Goal: Task Accomplishment & Management: Manage account settings

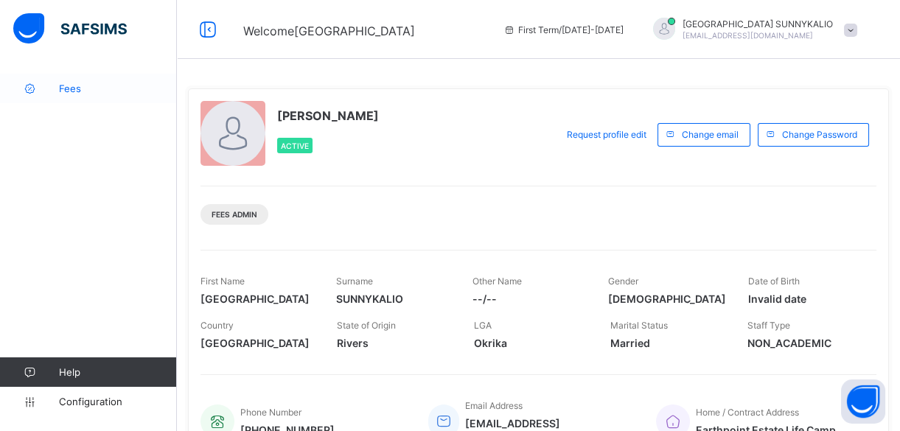
click at [82, 93] on span "Fees" at bounding box center [118, 89] width 118 height 12
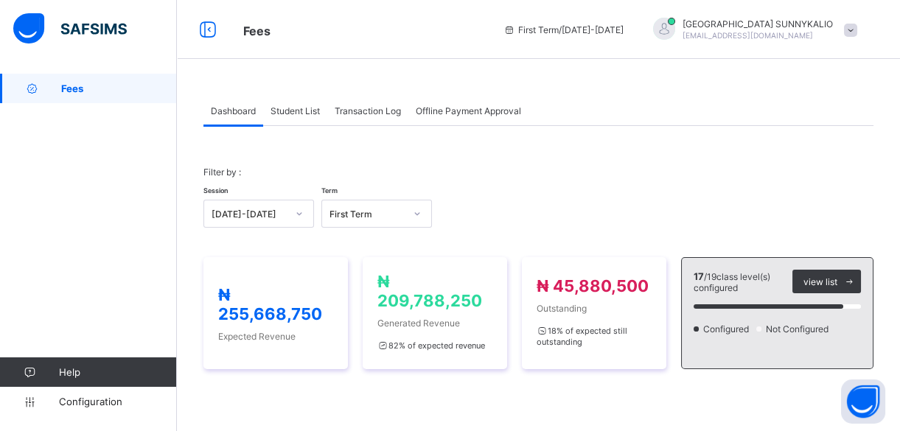
click at [298, 107] on span "Student List" at bounding box center [294, 110] width 49 height 11
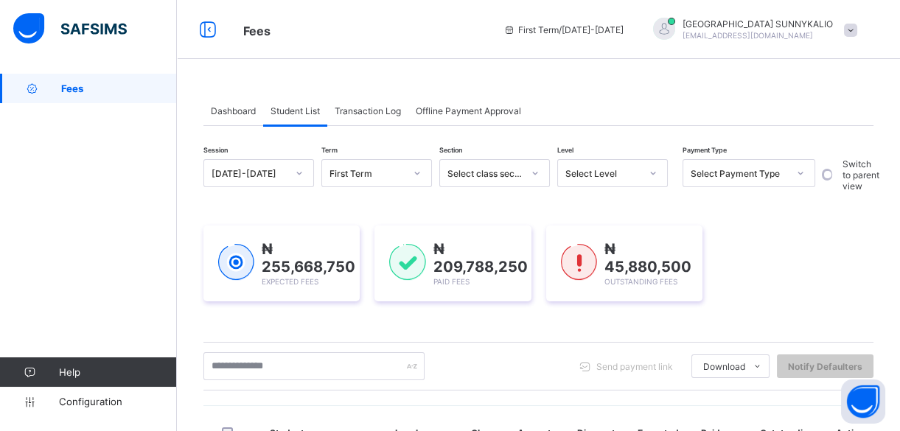
click at [301, 112] on span "Student List" at bounding box center [294, 110] width 49 height 11
click at [292, 181] on div at bounding box center [299, 173] width 25 height 24
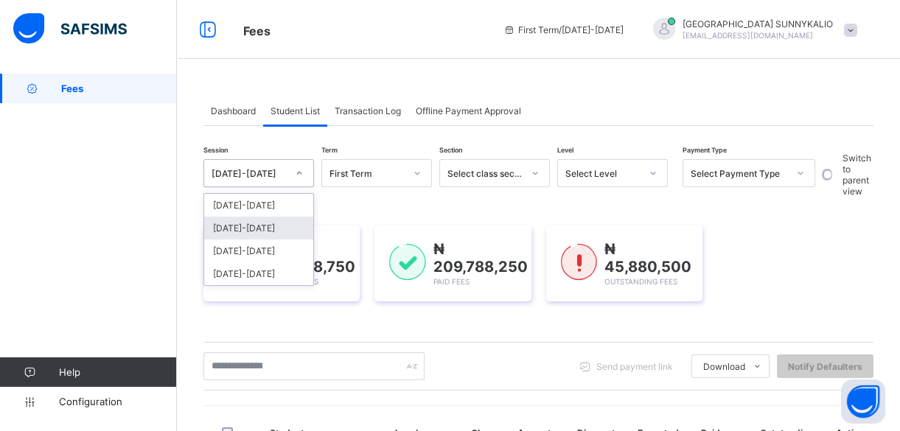
click at [274, 225] on div "[DATE]-[DATE]" at bounding box center [258, 228] width 109 height 23
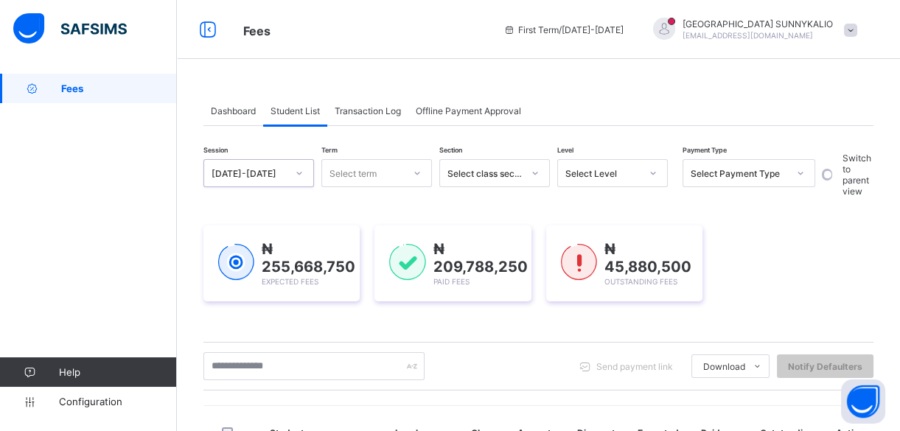
click at [411, 169] on div at bounding box center [416, 173] width 25 height 24
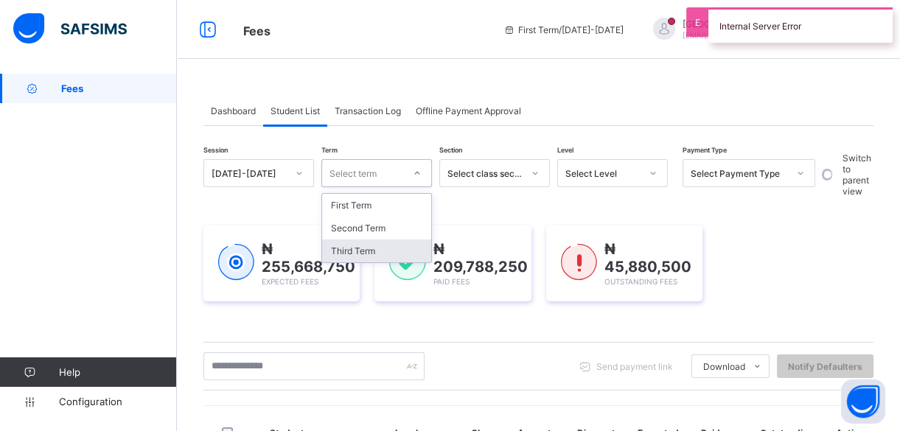
click at [383, 250] on div "Third Term" at bounding box center [376, 250] width 109 height 23
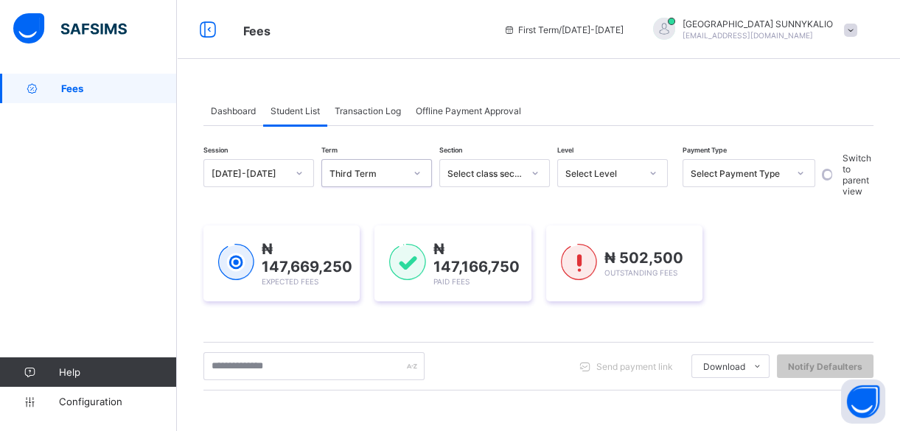
click at [805, 172] on div at bounding box center [800, 173] width 25 height 24
click at [796, 176] on icon at bounding box center [800, 173] width 9 height 15
click at [800, 173] on icon at bounding box center [800, 173] width 9 height 15
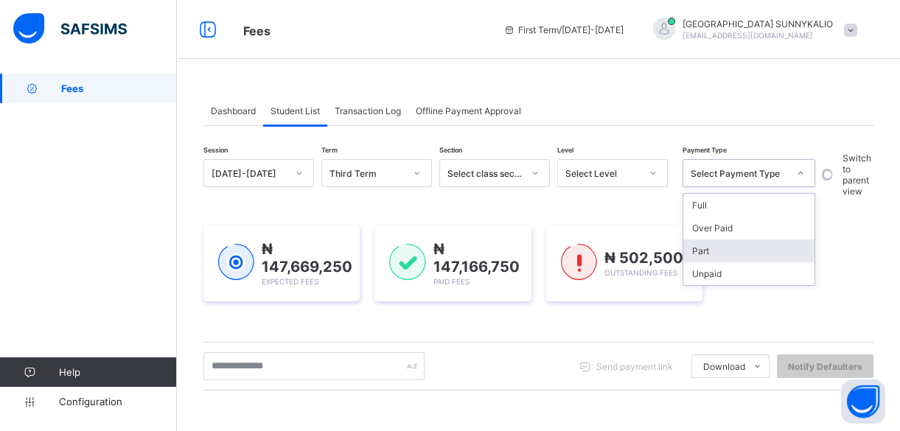
click at [732, 256] on div "Part" at bounding box center [748, 250] width 131 height 23
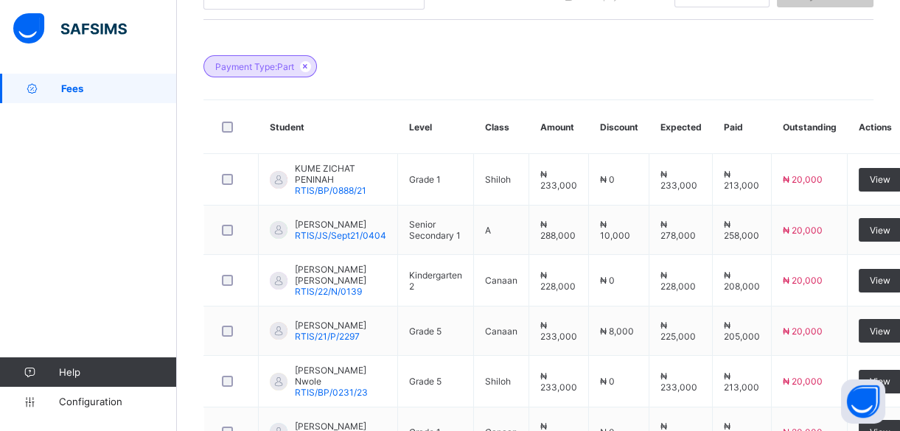
scroll to position [402, 0]
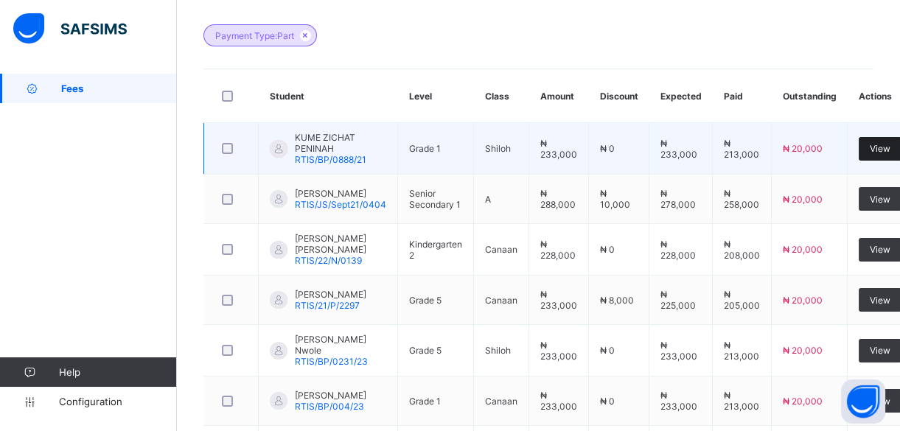
click at [870, 138] on div "View" at bounding box center [879, 149] width 43 height 24
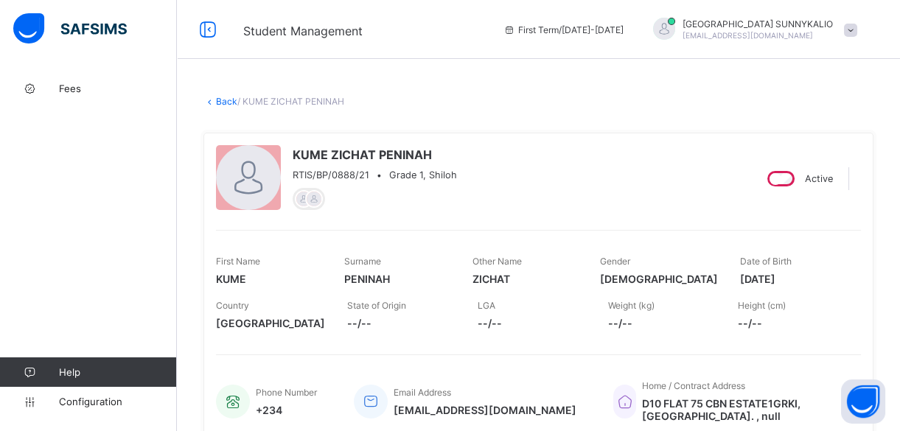
click at [227, 99] on link "Back" at bounding box center [226, 101] width 21 height 11
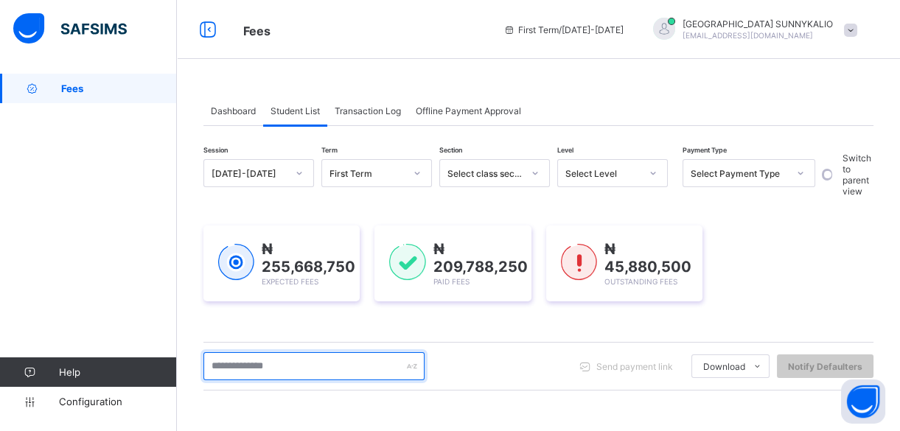
click at [335, 359] on input "text" at bounding box center [313, 366] width 221 height 28
type input "*"
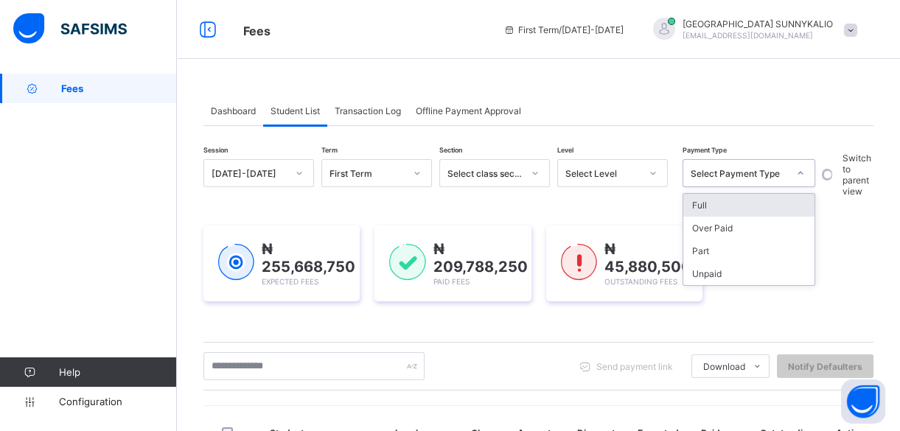
click at [800, 169] on icon at bounding box center [800, 173] width 9 height 15
click at [735, 271] on div "Unpaid" at bounding box center [748, 273] width 131 height 23
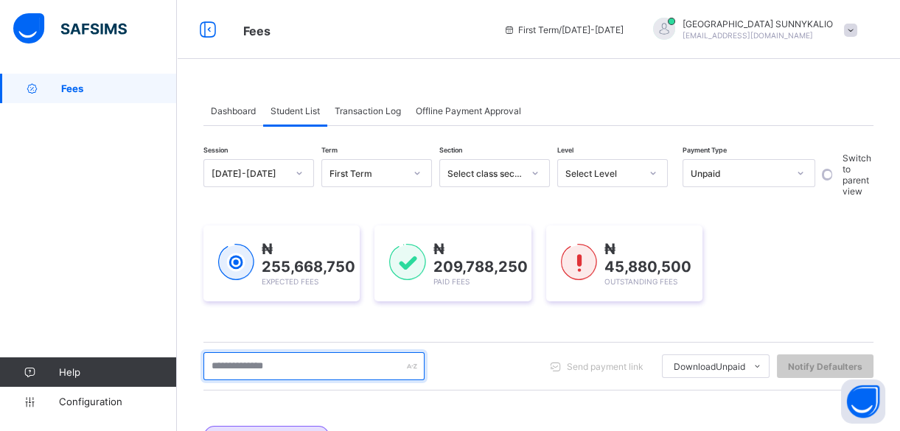
click at [331, 368] on input "text" at bounding box center [313, 366] width 221 height 28
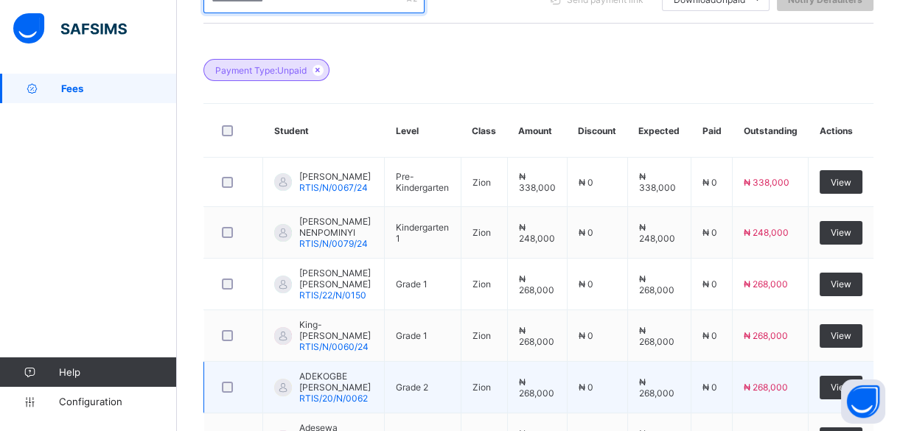
scroll to position [402, 0]
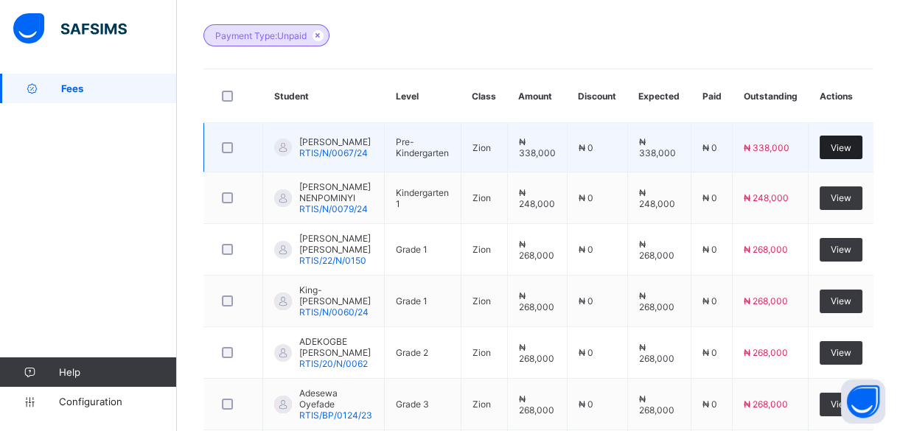
click at [841, 147] on span "View" at bounding box center [840, 147] width 21 height 11
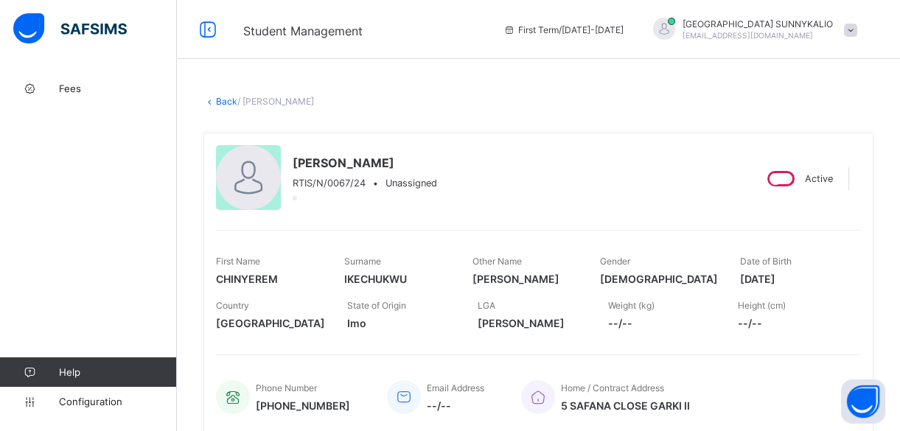
click at [237, 98] on span "/ [PERSON_NAME]" at bounding box center [275, 101] width 77 height 11
click at [221, 103] on link "Back" at bounding box center [226, 101] width 21 height 11
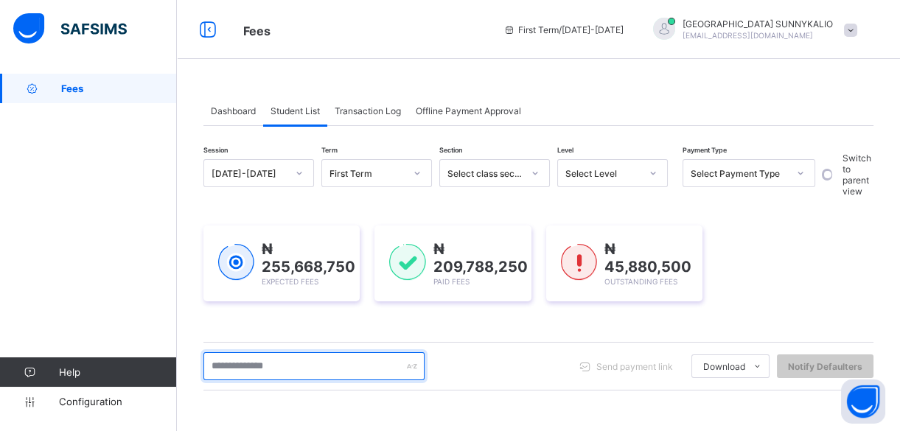
click at [339, 361] on input "text" at bounding box center [313, 366] width 221 height 28
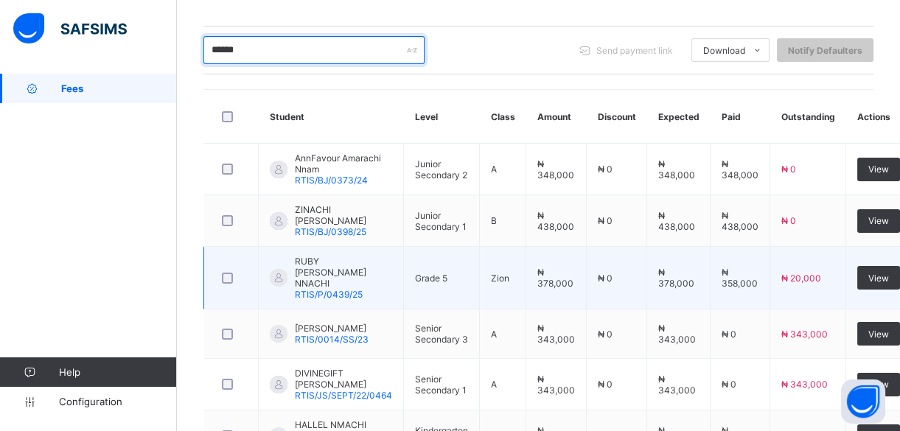
scroll to position [334, 0]
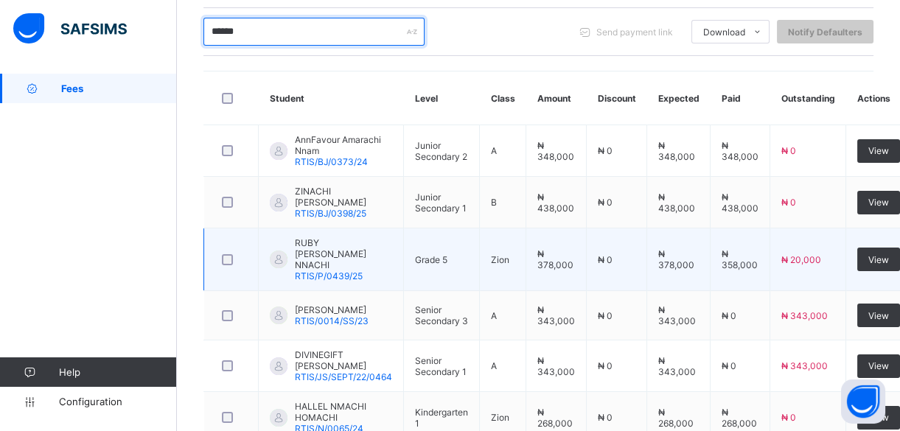
type input "******"
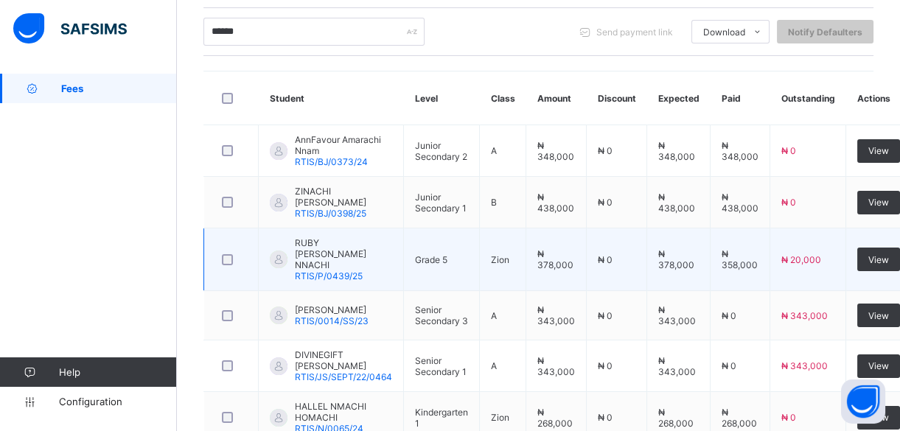
click at [864, 262] on td "View" at bounding box center [879, 259] width 66 height 63
click at [868, 254] on span "View" at bounding box center [878, 259] width 21 height 11
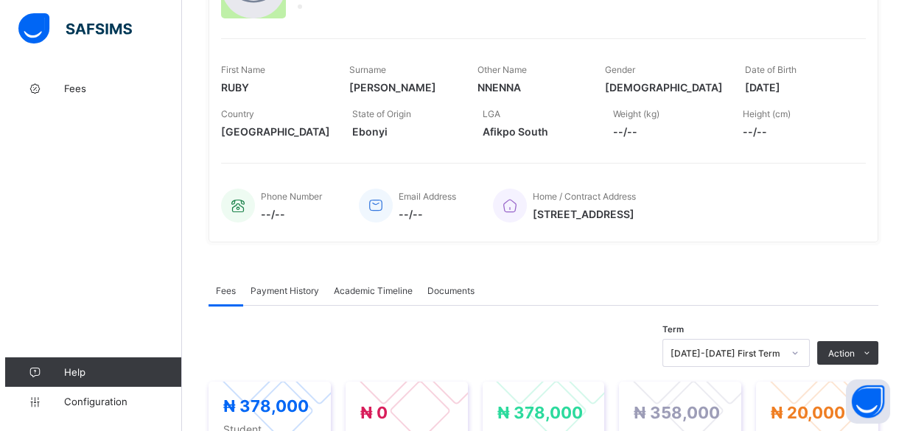
scroll to position [267, 0]
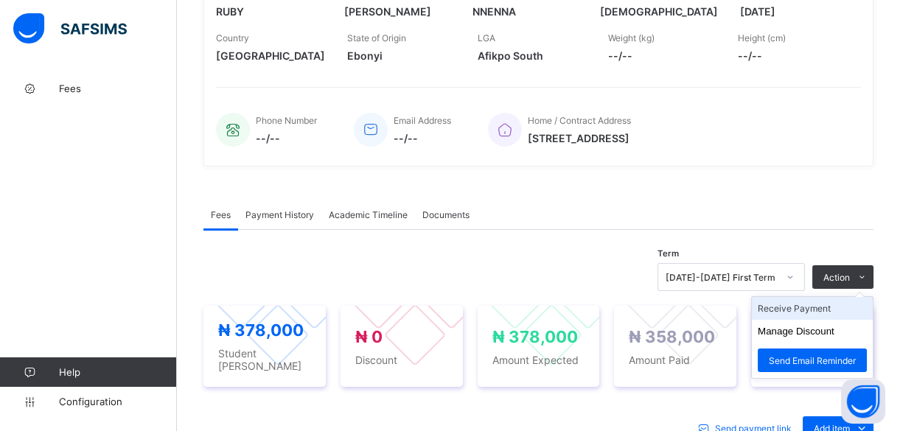
click at [820, 303] on li "Receive Payment" at bounding box center [812, 308] width 121 height 23
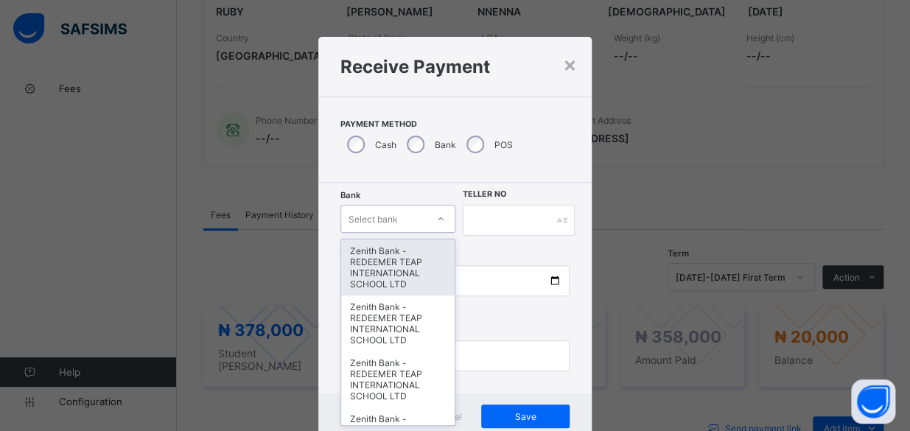
click at [435, 222] on div "option Zenith Bank - REDEEMER TEAP INTERNATIONAL SCHOOL LTD focused, 1 of 20. 2…" at bounding box center [397, 219] width 114 height 28
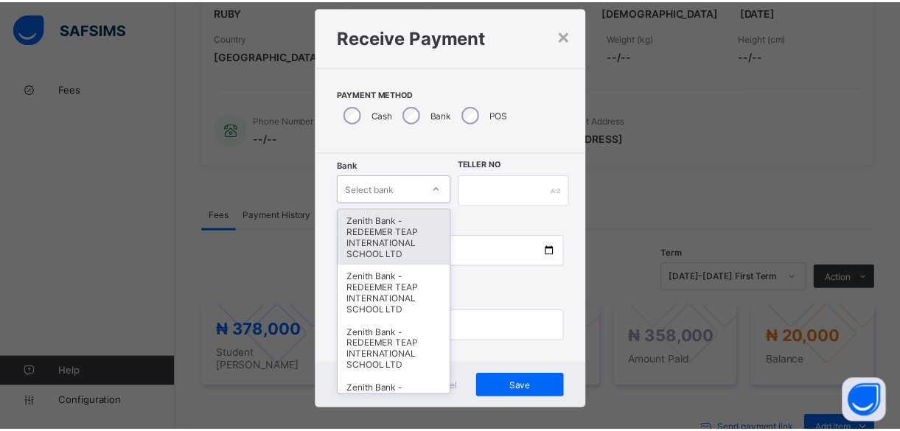
scroll to position [36, 0]
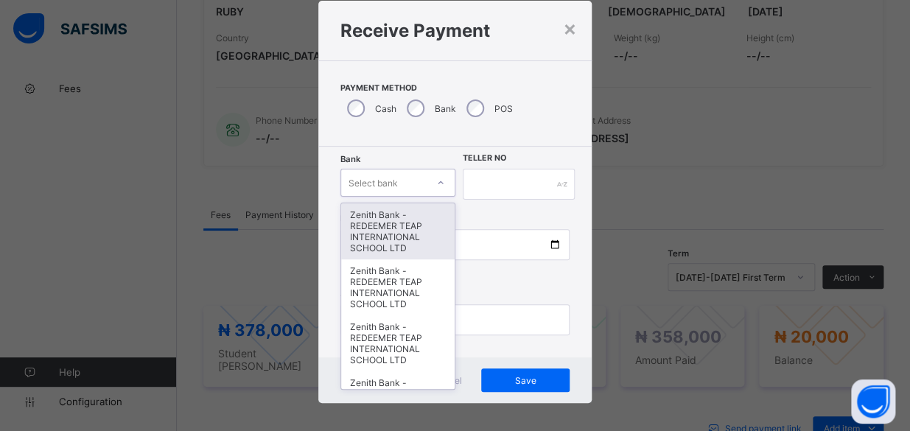
click at [427, 226] on div "Zenith Bank - REDEEMER TEAP INTERNATIONAL SCHOOL LTD" at bounding box center [397, 231] width 113 height 56
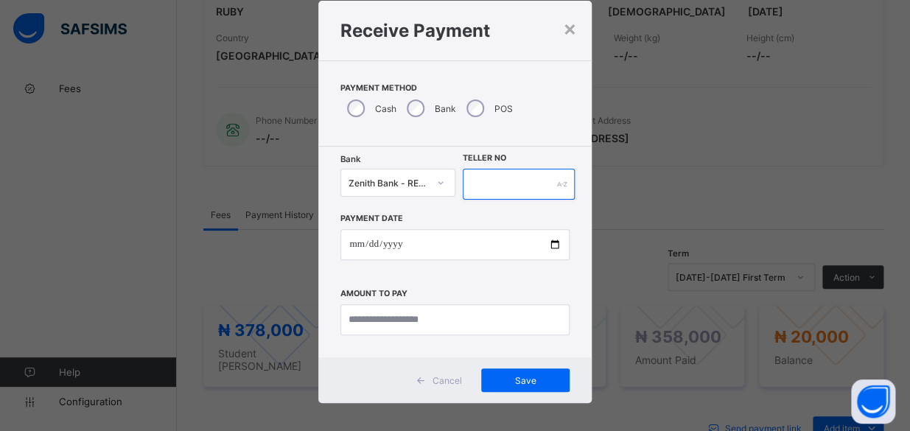
click at [530, 183] on input "text" at bounding box center [519, 184] width 112 height 31
type input "*****"
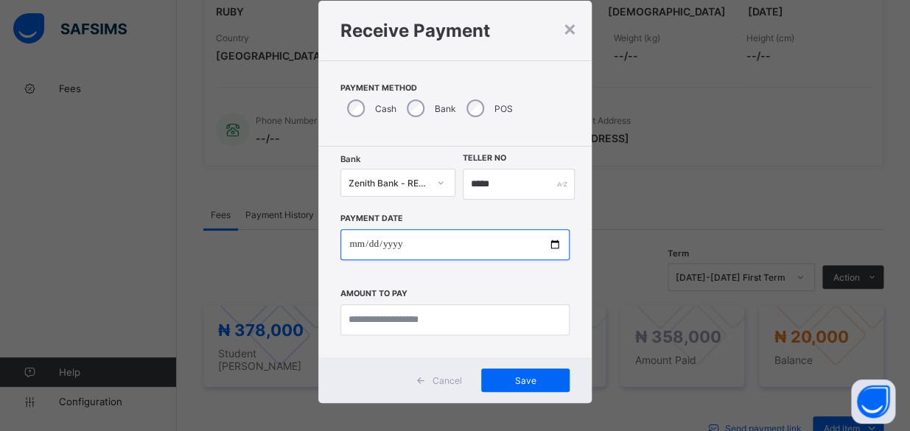
click at [546, 242] on input "date" at bounding box center [454, 244] width 229 height 31
type input "**********"
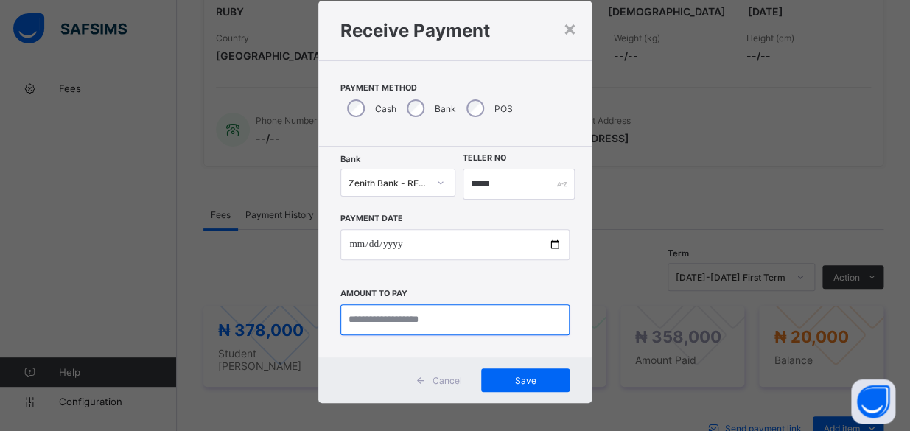
click at [442, 325] on input "currency" at bounding box center [454, 319] width 229 height 31
type input "********"
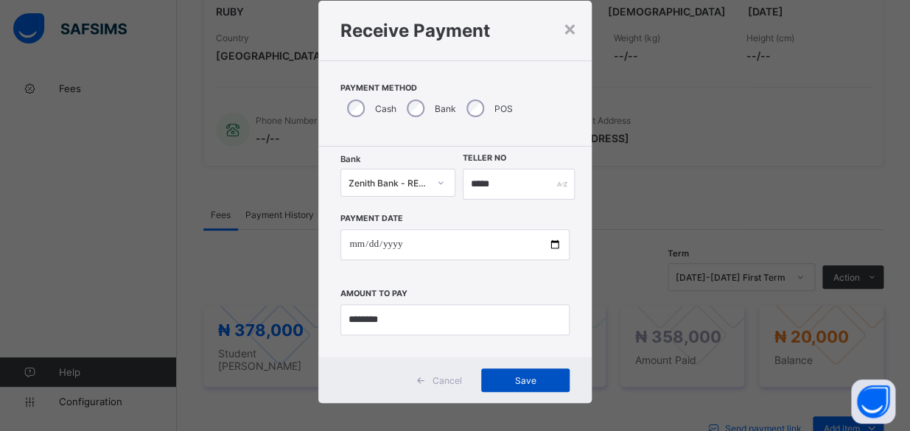
click at [508, 376] on span "Save" at bounding box center [525, 380] width 66 height 11
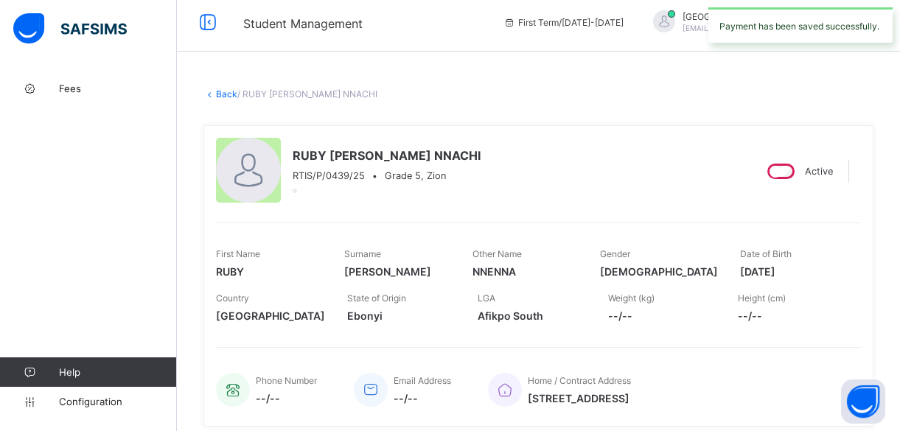
scroll to position [0, 0]
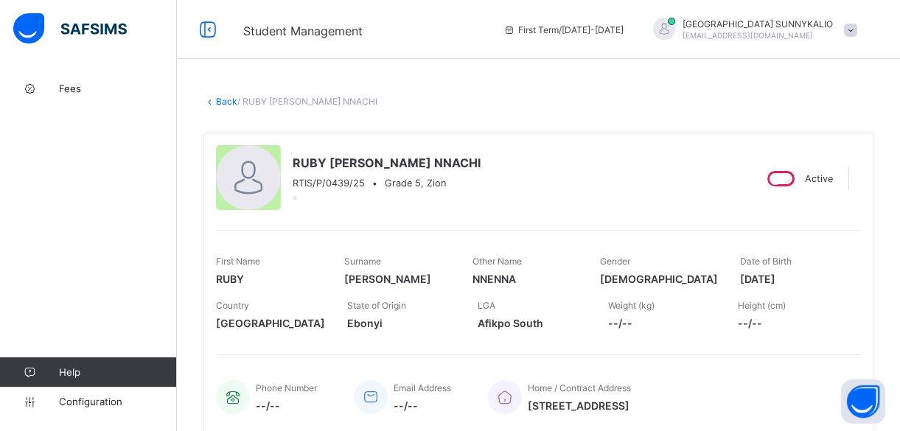
click at [228, 102] on link "Back" at bounding box center [226, 101] width 21 height 11
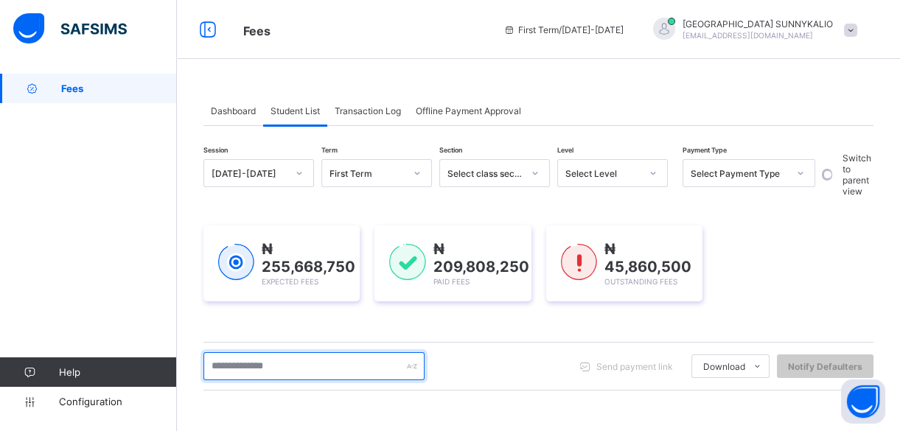
click at [327, 360] on input "text" at bounding box center [313, 366] width 221 height 28
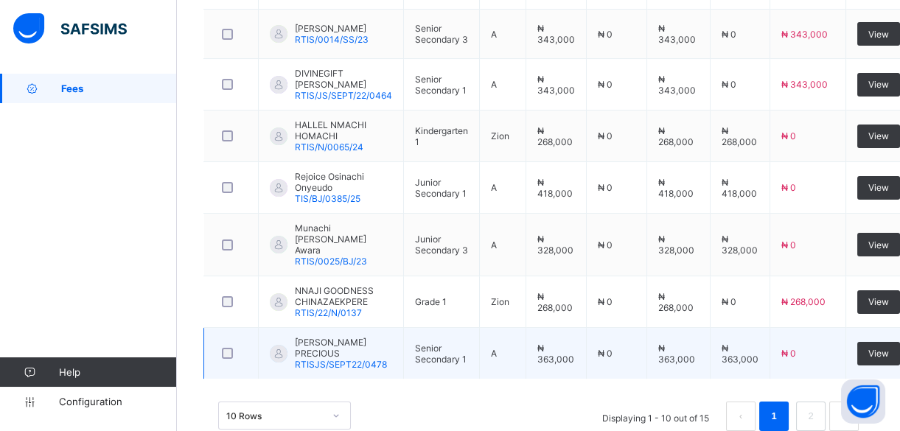
scroll to position [620, 0]
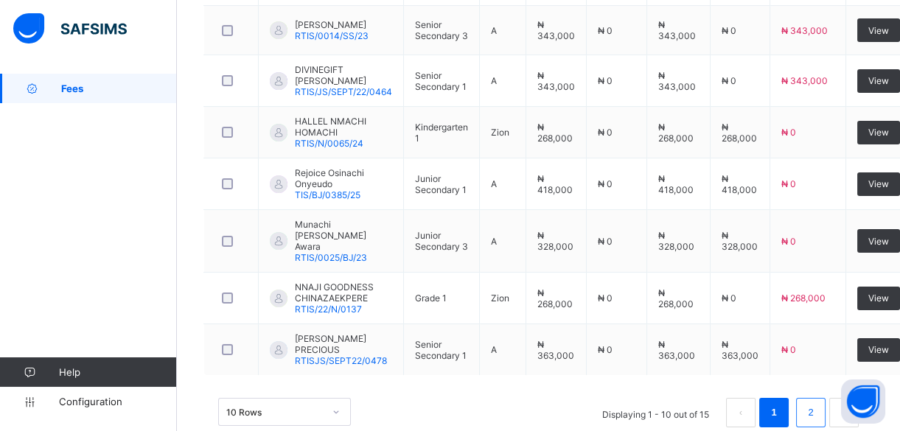
type input "******"
click at [810, 398] on li "2" at bounding box center [810, 412] width 29 height 29
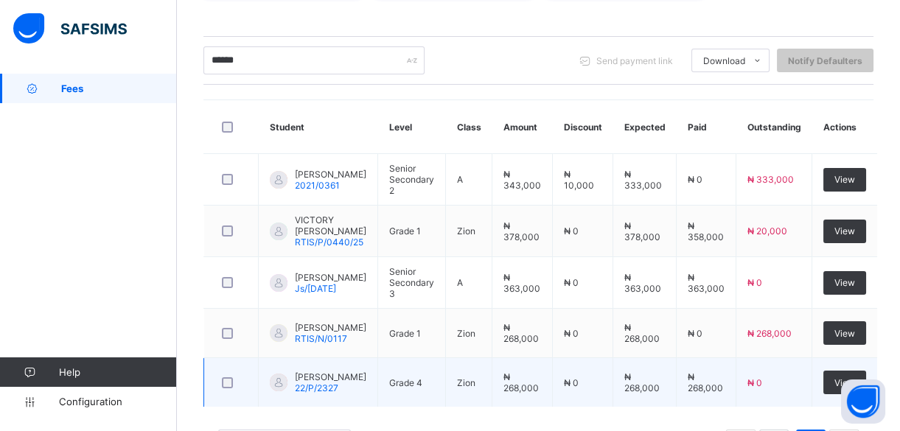
scroll to position [312, 0]
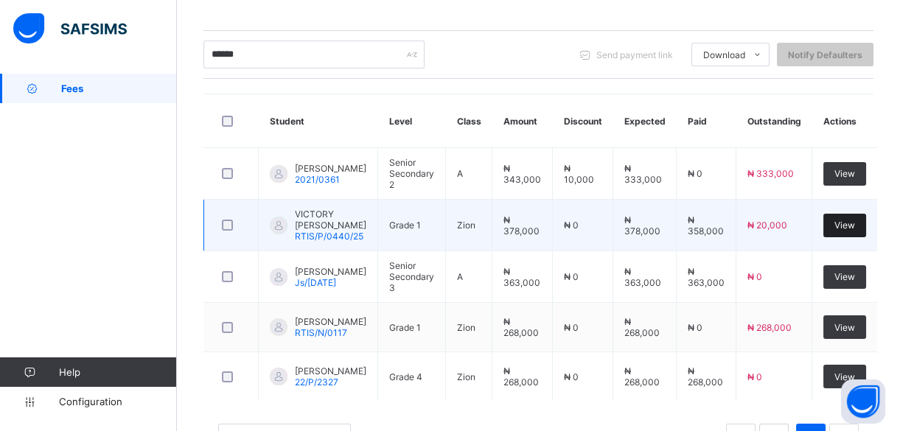
click at [852, 228] on span "View" at bounding box center [844, 225] width 21 height 11
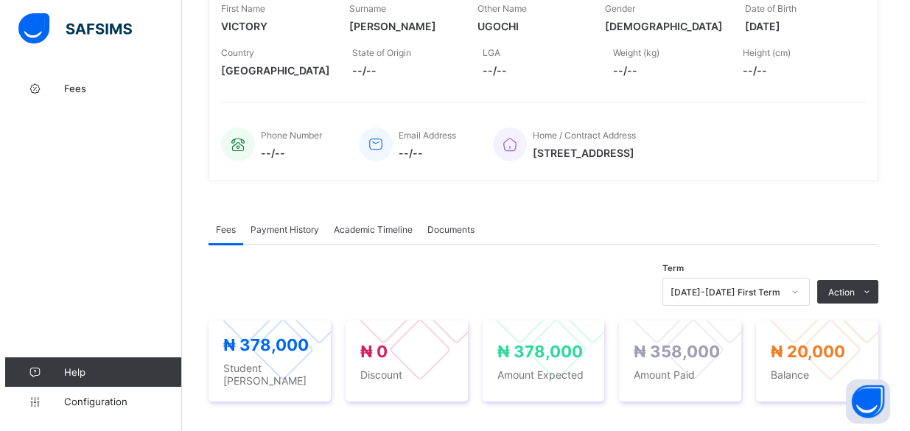
scroll to position [267, 0]
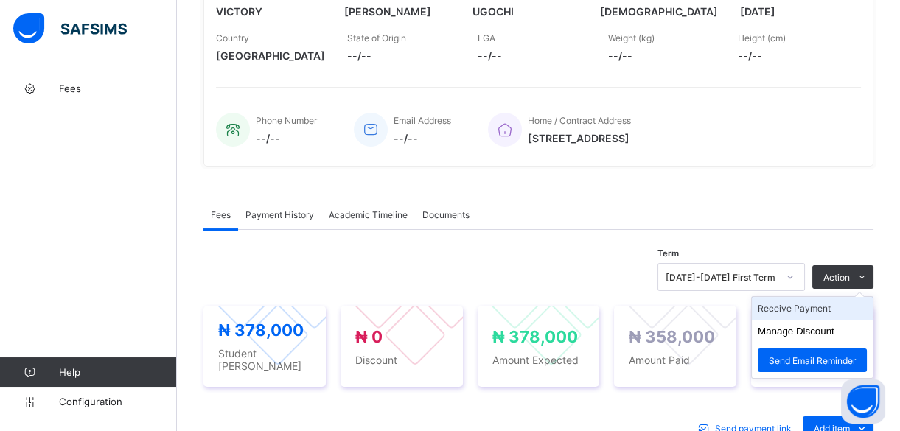
click at [822, 307] on li "Receive Payment" at bounding box center [812, 308] width 121 height 23
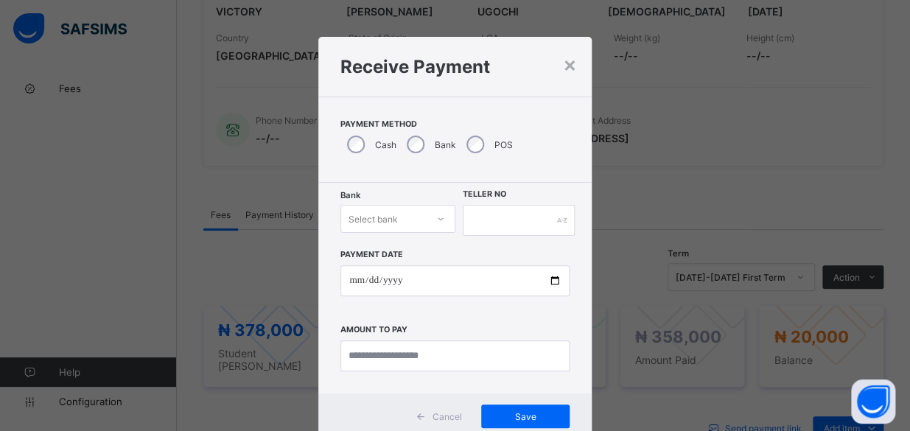
click at [406, 194] on div "Bank Select bank Teller No Payment Date Amount to pay" at bounding box center [454, 288] width 273 height 211
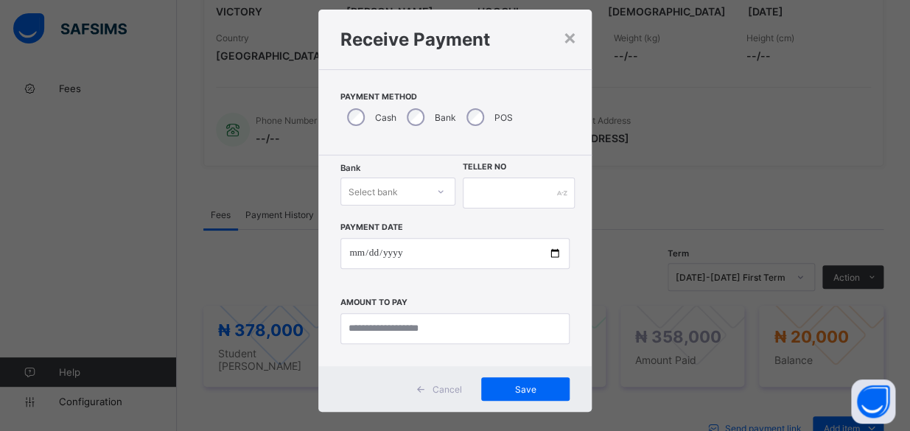
click at [444, 206] on div "Select bank" at bounding box center [397, 192] width 114 height 28
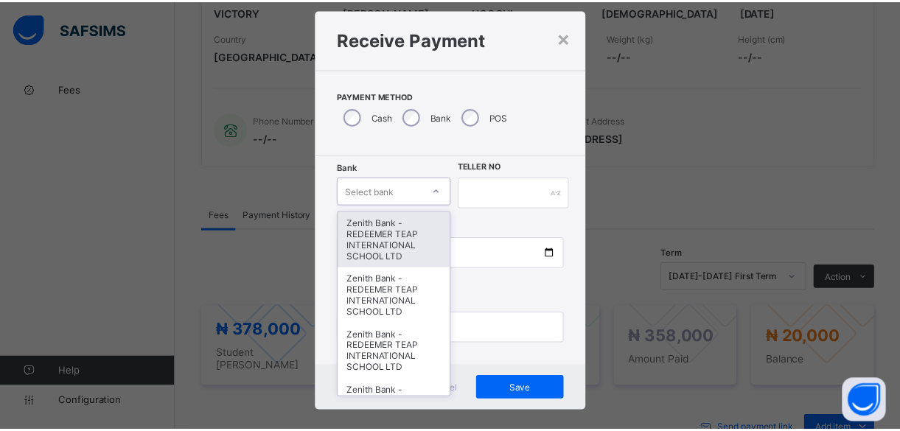
scroll to position [36, 0]
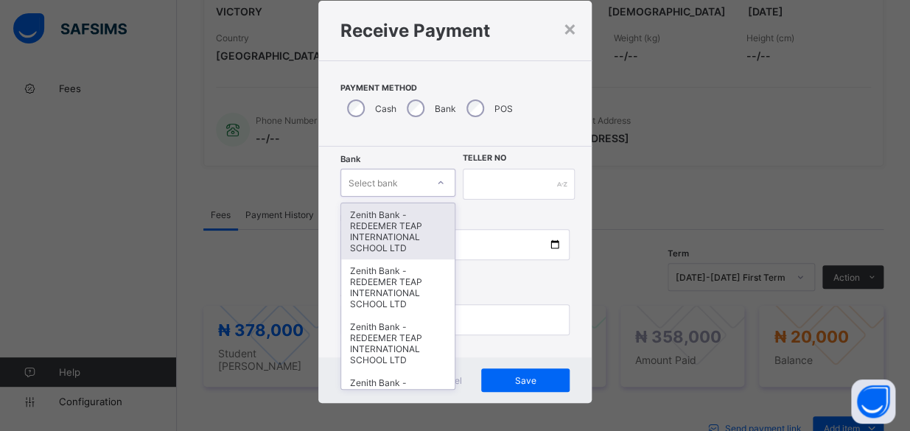
click at [390, 229] on div "Zenith Bank - REDEEMER TEAP INTERNATIONAL SCHOOL LTD" at bounding box center [397, 231] width 113 height 56
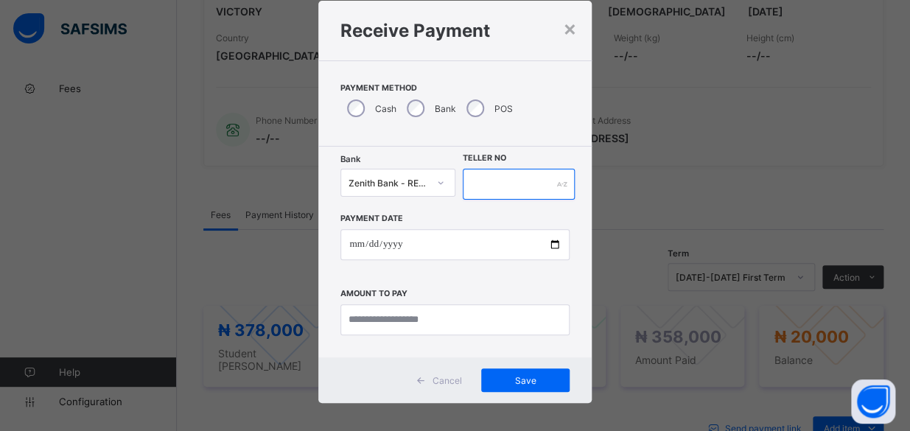
click at [557, 184] on div at bounding box center [519, 184] width 112 height 31
type input "*****"
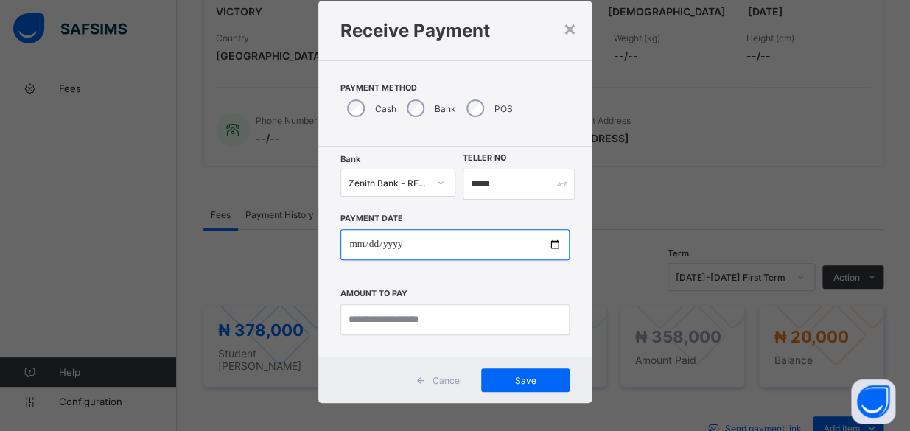
click at [555, 245] on input "date" at bounding box center [454, 244] width 229 height 31
type input "**********"
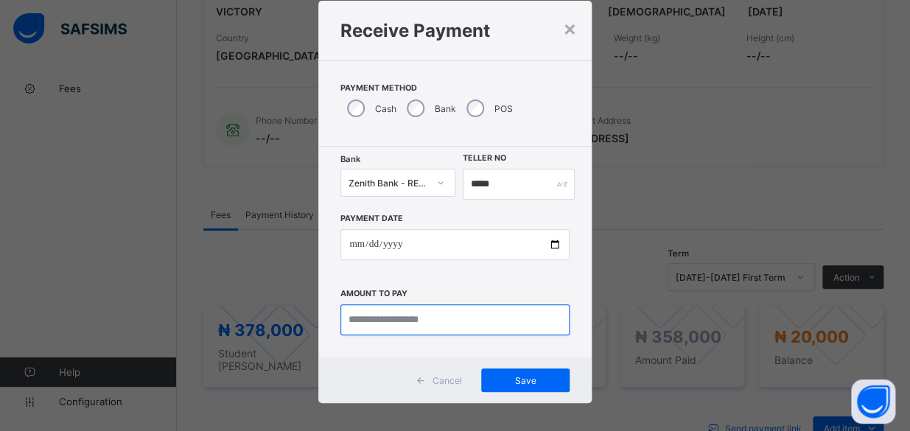
click at [469, 321] on input "currency" at bounding box center [454, 319] width 229 height 31
type input "********"
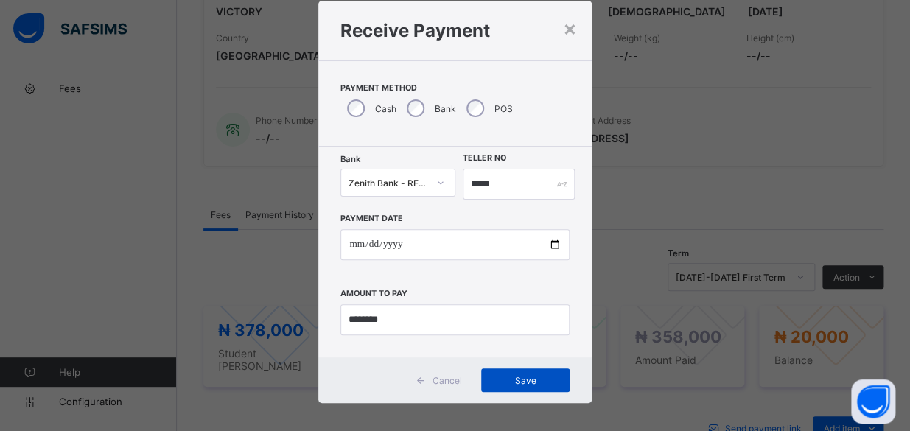
click at [525, 383] on span "Save" at bounding box center [525, 380] width 66 height 11
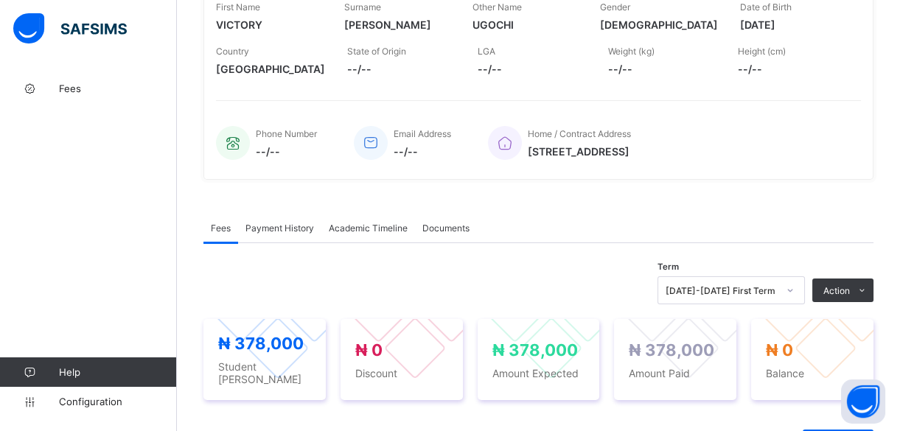
scroll to position [0, 0]
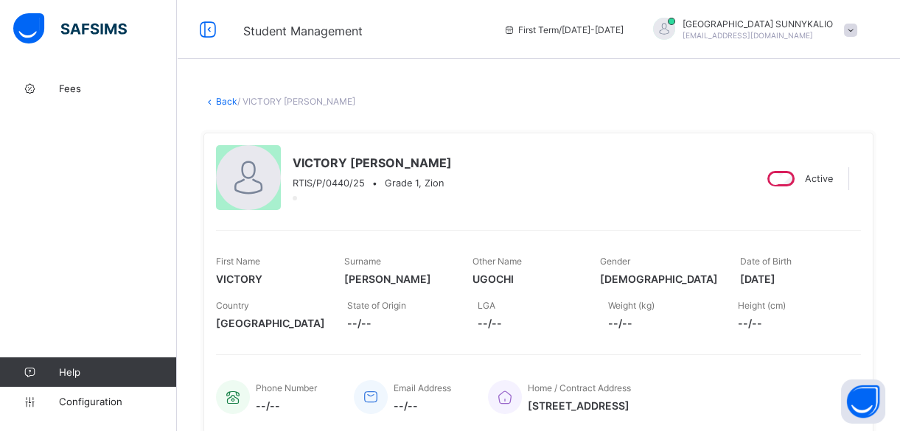
click at [222, 100] on link "Back" at bounding box center [226, 101] width 21 height 11
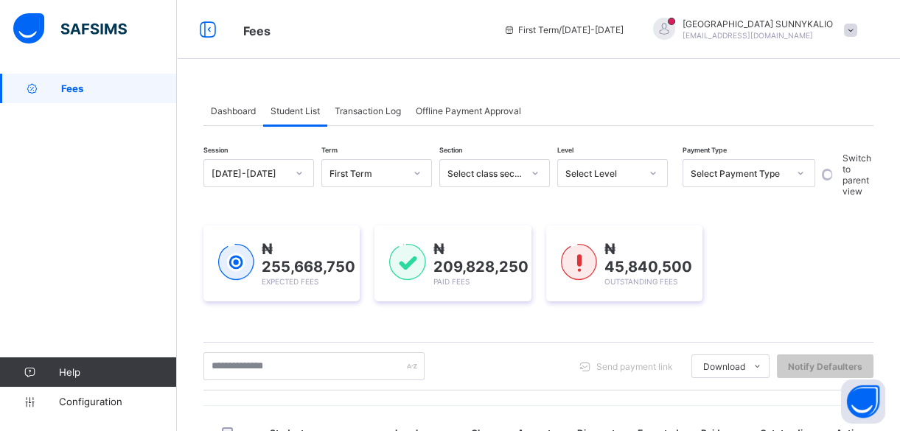
click at [802, 178] on icon at bounding box center [800, 173] width 9 height 15
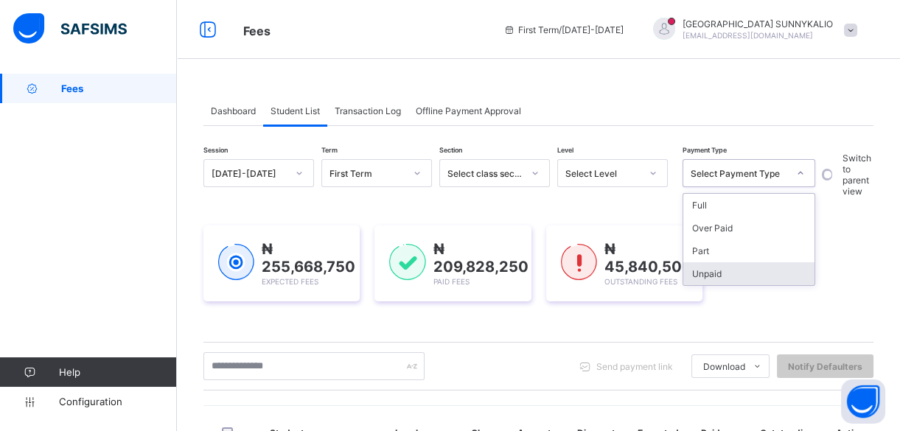
click at [752, 262] on div "Unpaid" at bounding box center [748, 273] width 131 height 23
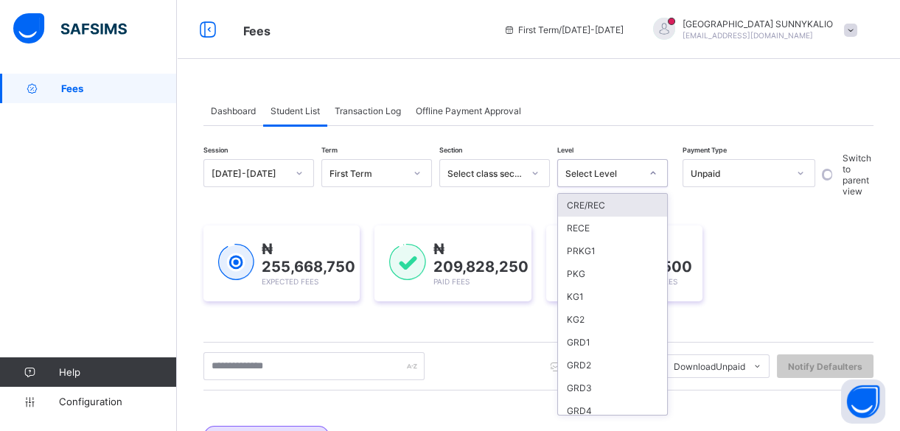
click at [654, 180] on div at bounding box center [652, 173] width 25 height 24
click at [606, 224] on div "RECE" at bounding box center [612, 228] width 109 height 23
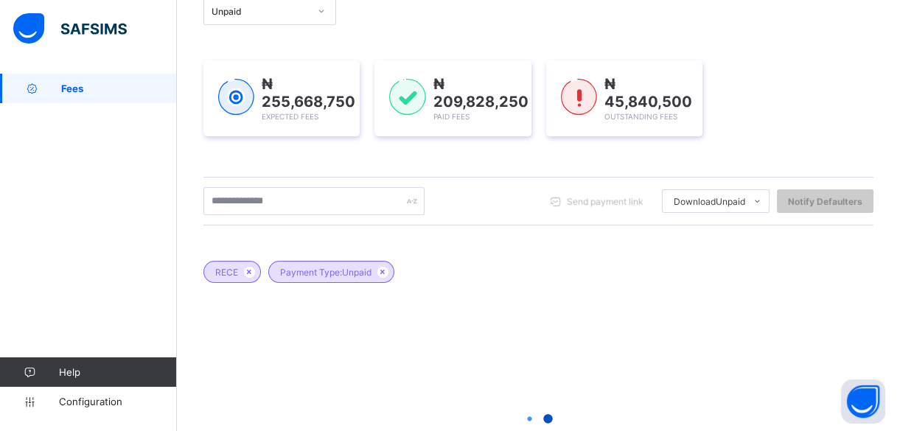
scroll to position [200, 0]
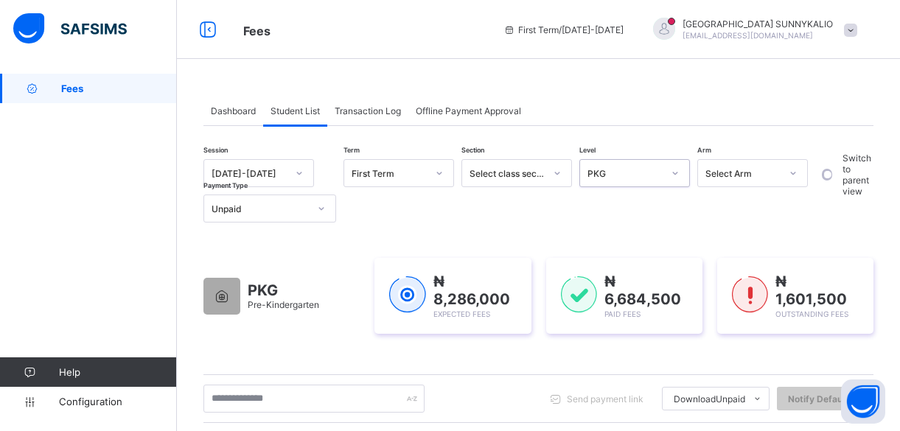
scroll to position [295, 0]
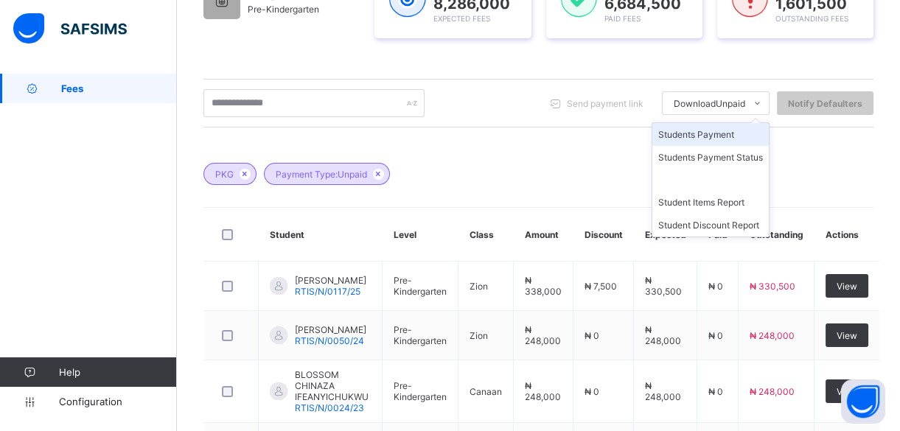
click at [743, 134] on li "Students Payment" at bounding box center [710, 134] width 116 height 23
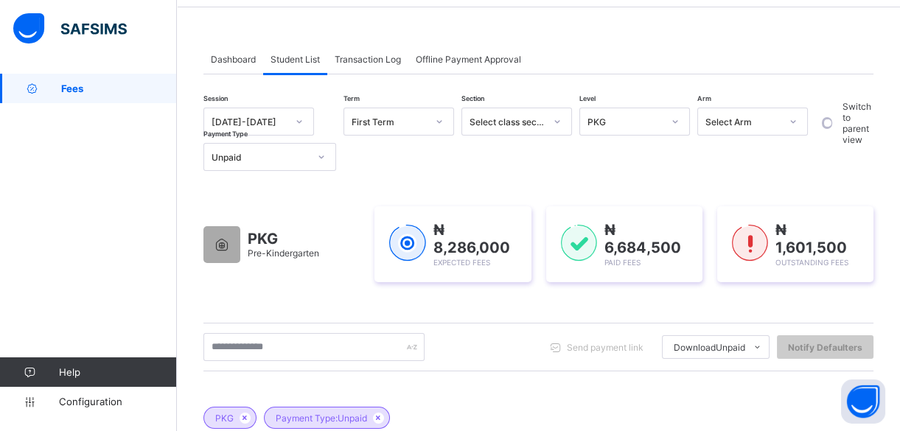
scroll to position [0, 0]
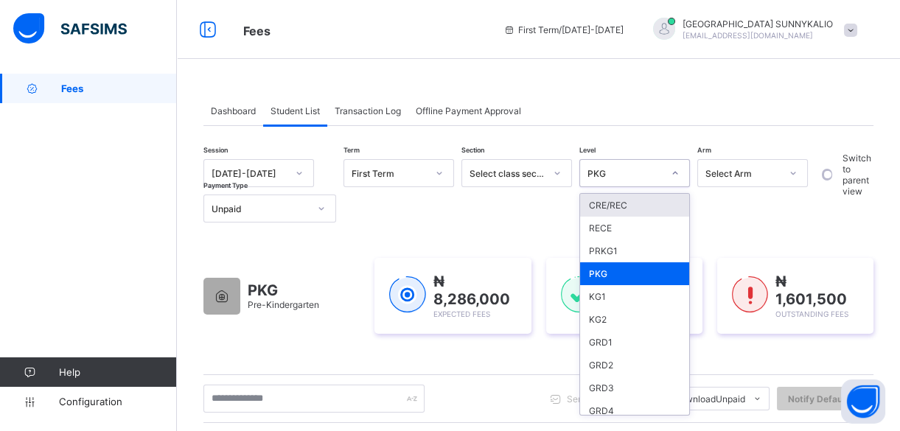
click at [678, 172] on icon at bounding box center [674, 173] width 9 height 15
click at [594, 299] on div "KG1" at bounding box center [634, 296] width 109 height 23
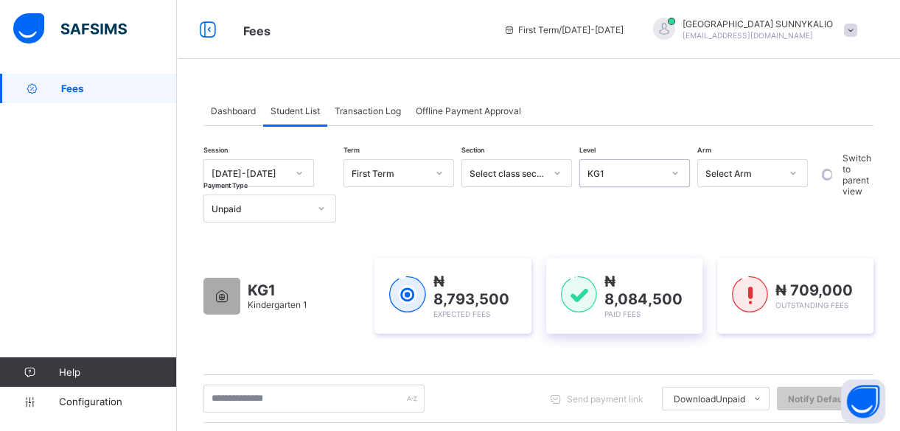
scroll to position [376, 0]
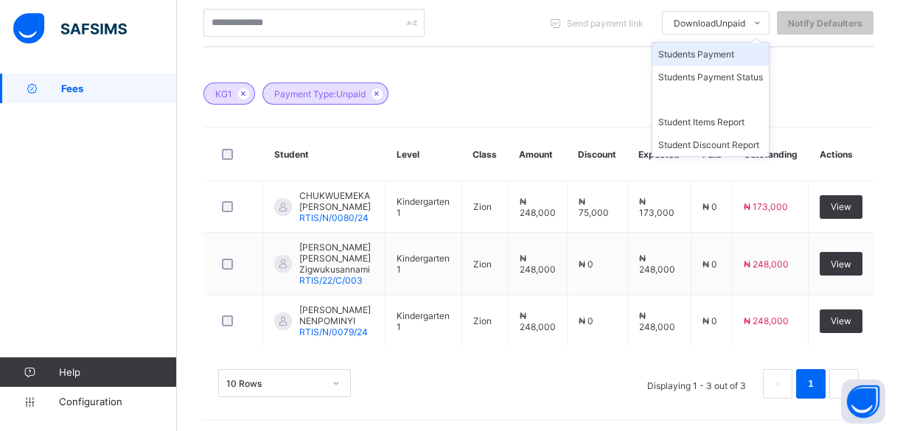
click at [735, 57] on li "Students Payment" at bounding box center [710, 54] width 116 height 23
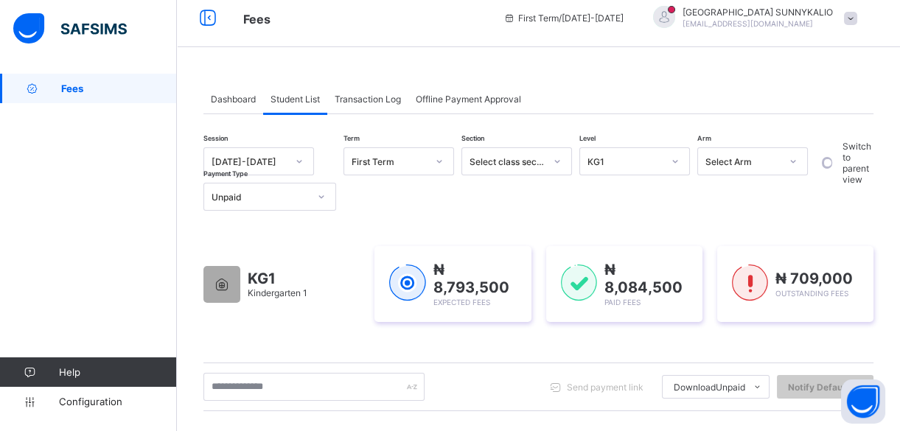
scroll to position [0, 0]
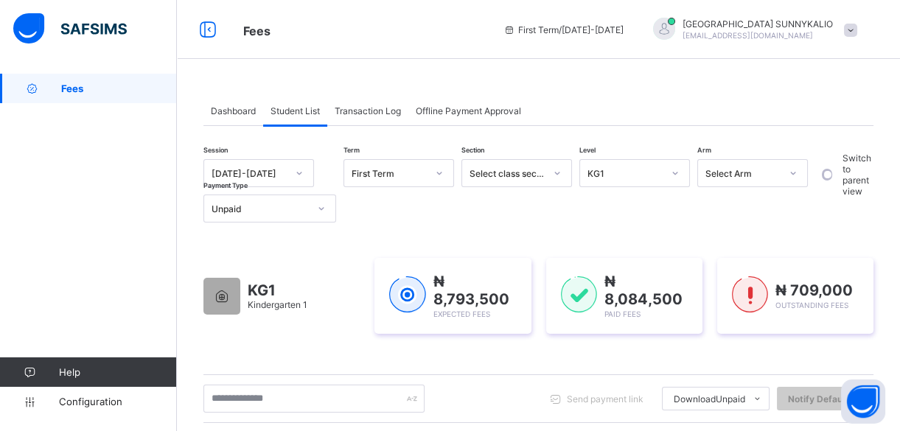
click at [676, 173] on icon at bounding box center [674, 173] width 9 height 15
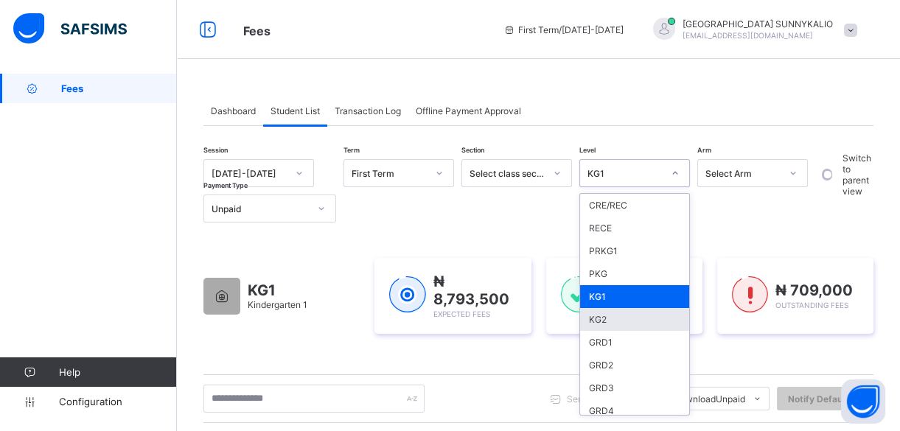
click at [629, 321] on div "KG2" at bounding box center [634, 319] width 109 height 23
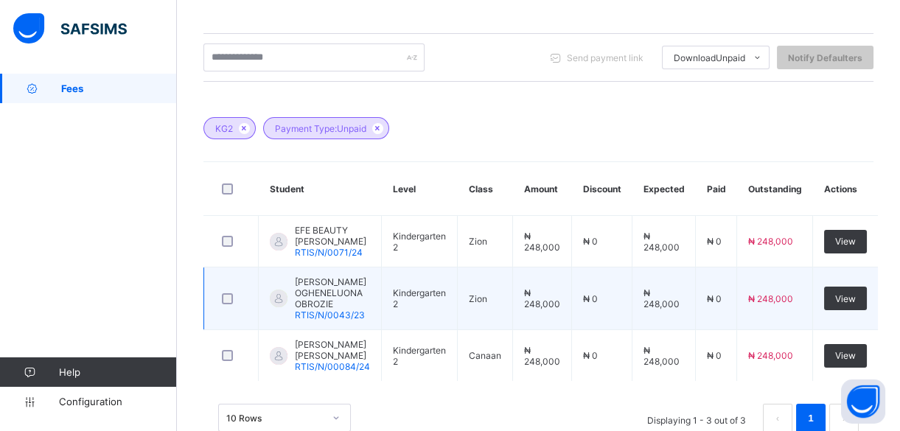
scroll to position [319, 0]
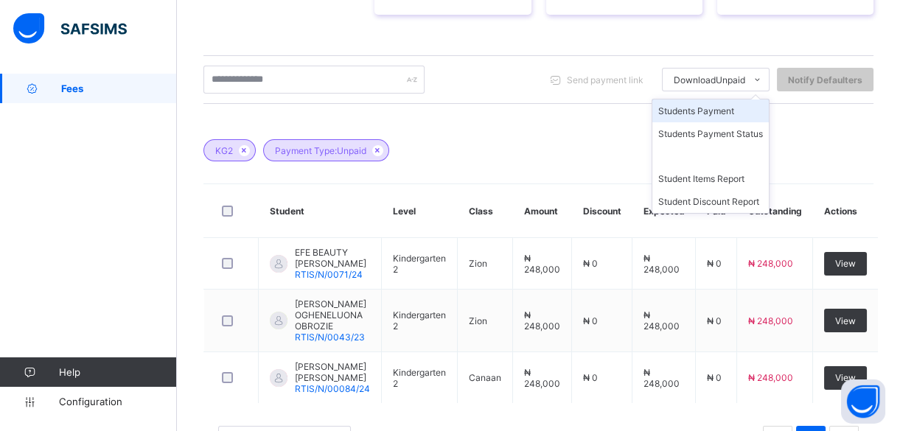
click at [728, 108] on li "Students Payment" at bounding box center [710, 110] width 116 height 23
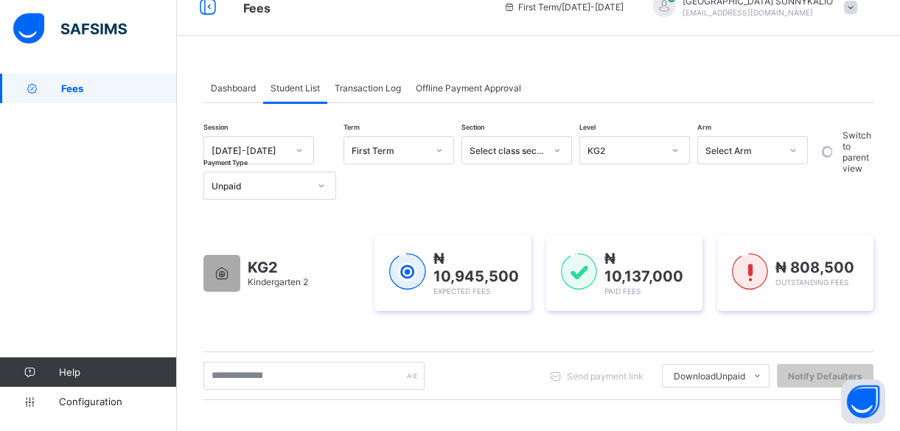
scroll to position [0, 0]
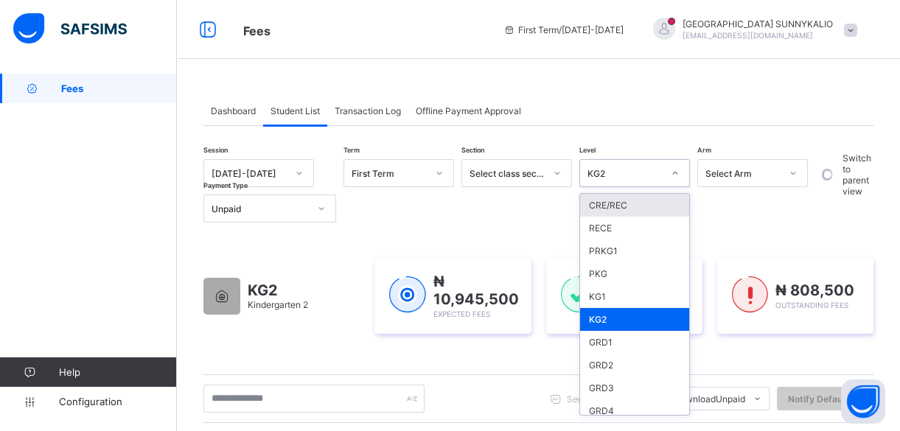
click at [678, 177] on icon at bounding box center [674, 173] width 9 height 15
click at [619, 343] on div "GRD1" at bounding box center [634, 342] width 109 height 23
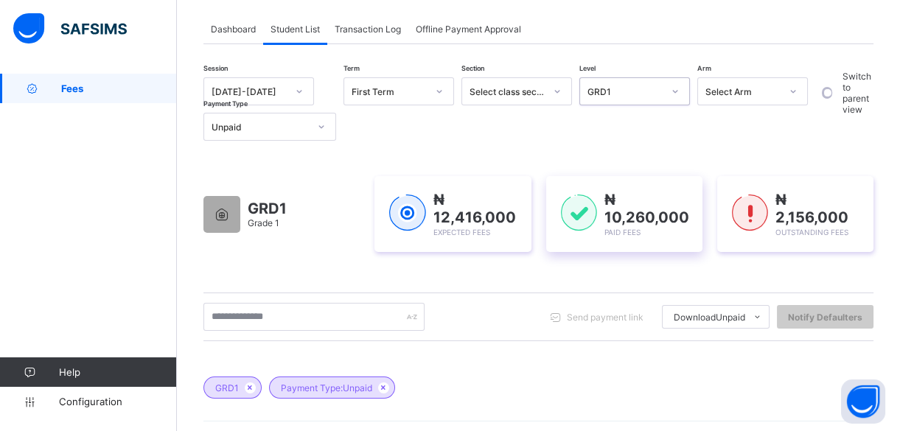
scroll to position [77, 0]
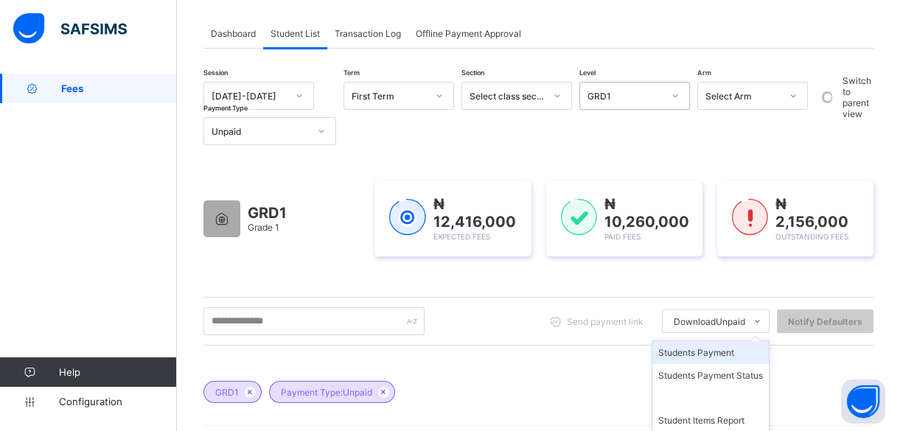
click at [745, 351] on li "Students Payment" at bounding box center [710, 352] width 116 height 23
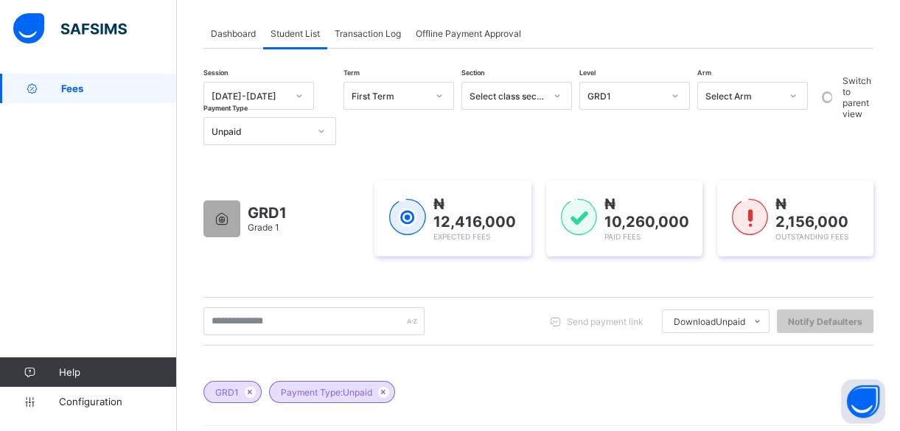
click at [673, 97] on icon at bounding box center [674, 95] width 9 height 15
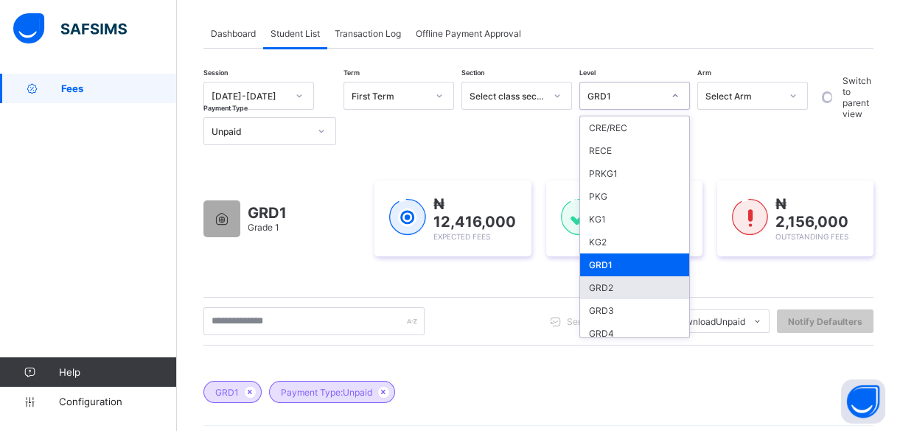
click at [626, 290] on div "GRD2" at bounding box center [634, 287] width 109 height 23
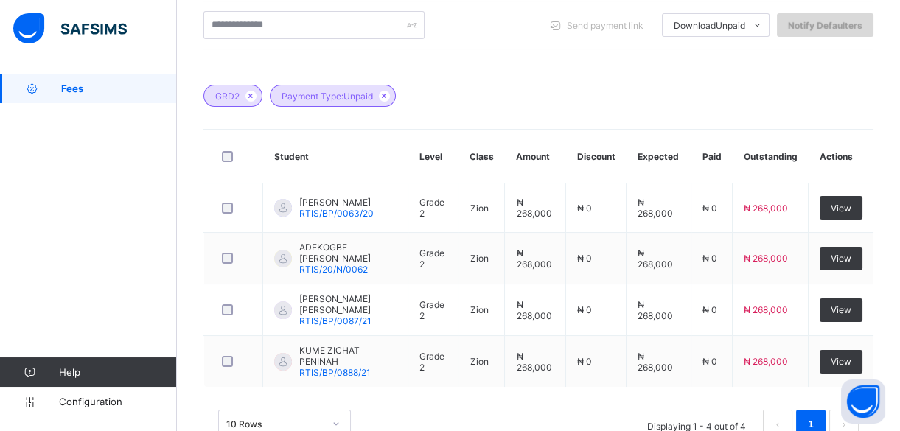
scroll to position [290, 0]
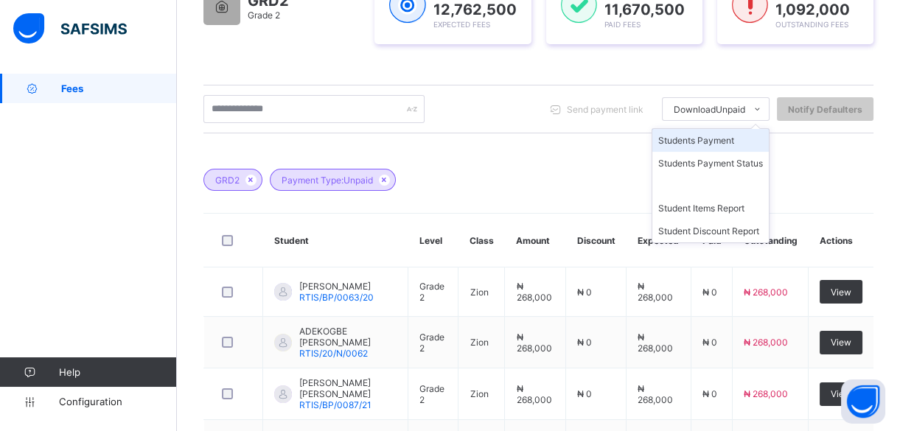
click at [722, 141] on li "Students Payment" at bounding box center [710, 140] width 116 height 23
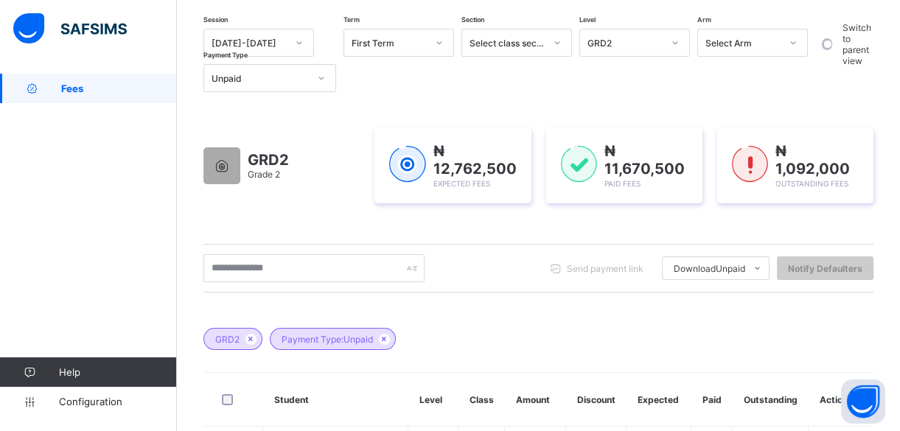
scroll to position [22, 0]
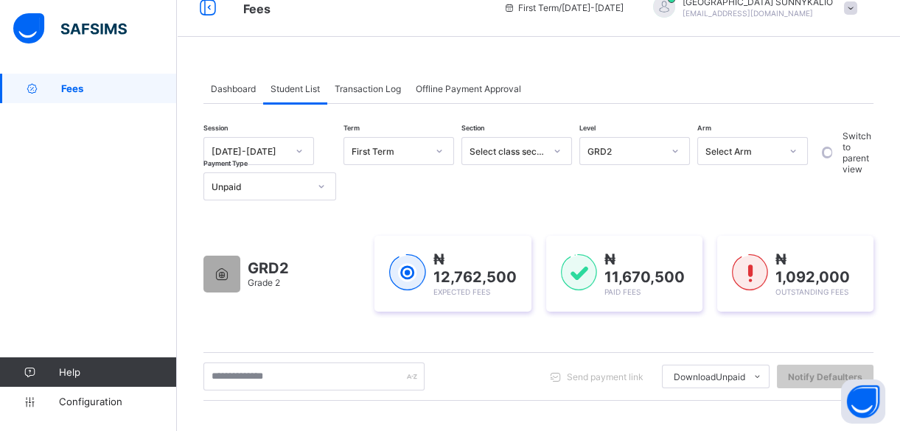
click at [677, 160] on div at bounding box center [674, 151] width 25 height 24
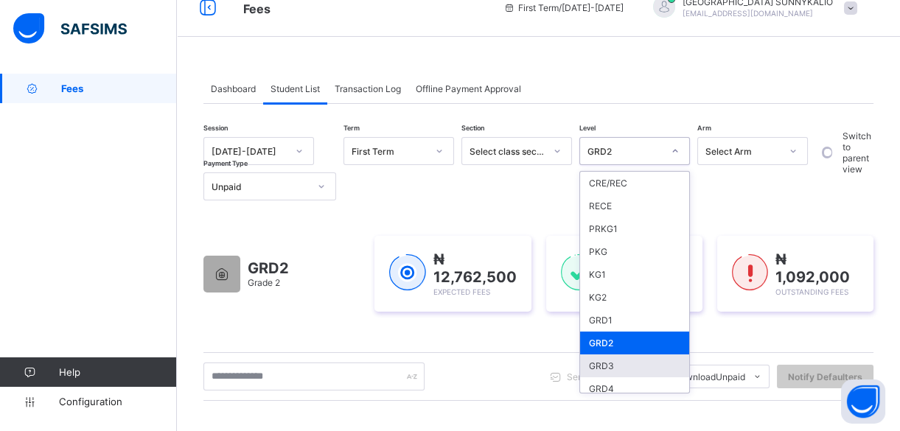
click at [600, 360] on div "GRD3" at bounding box center [634, 365] width 109 height 23
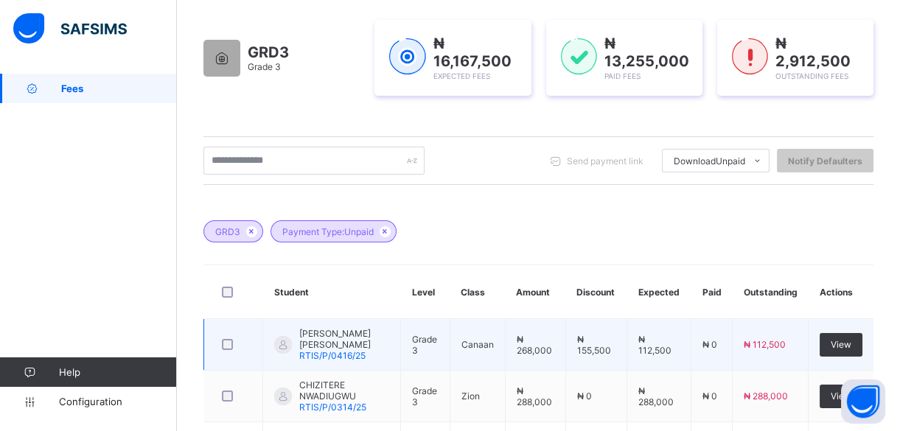
scroll to position [290, 0]
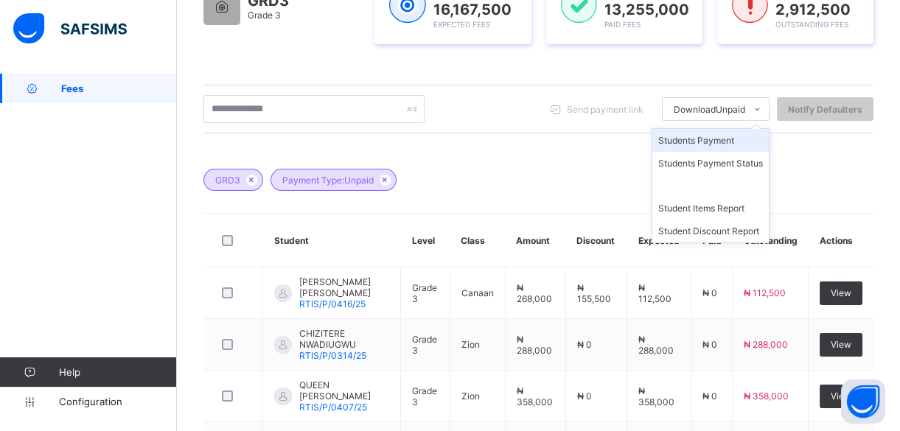
click at [745, 140] on li "Students Payment" at bounding box center [710, 140] width 116 height 23
click at [737, 152] on li "Students Payment" at bounding box center [710, 140] width 116 height 23
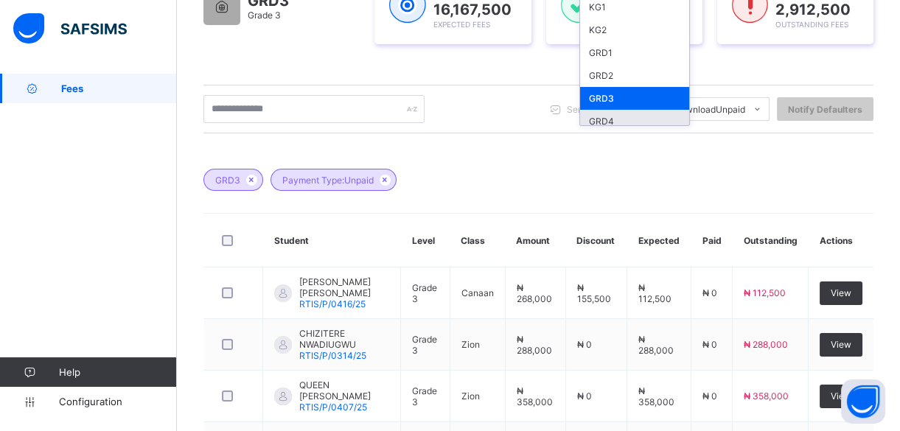
click at [608, 133] on div "GRD4" at bounding box center [634, 121] width 109 height 23
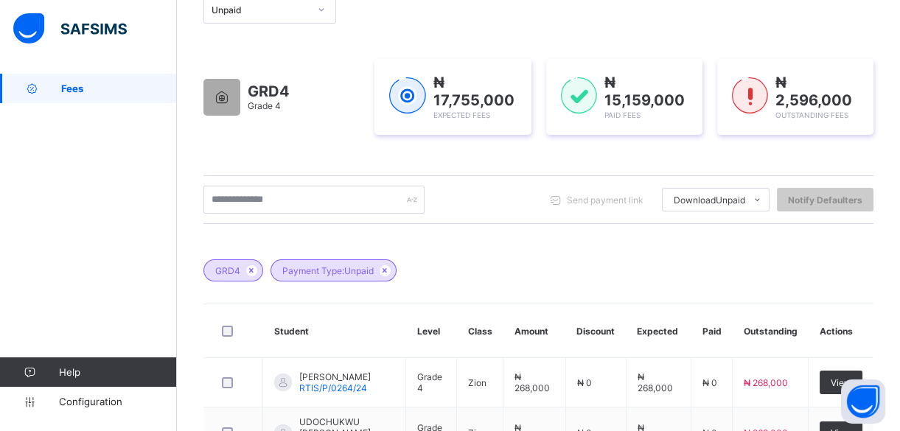
scroll to position [192, 0]
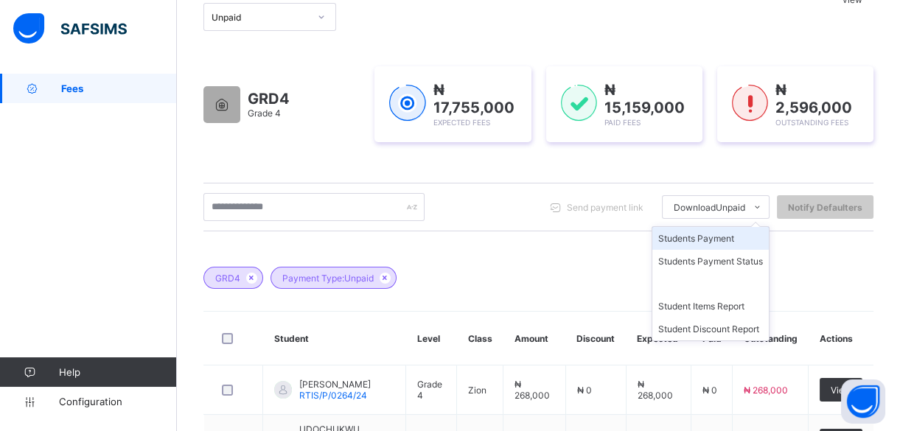
click at [736, 243] on li "Students Payment" at bounding box center [710, 238] width 116 height 23
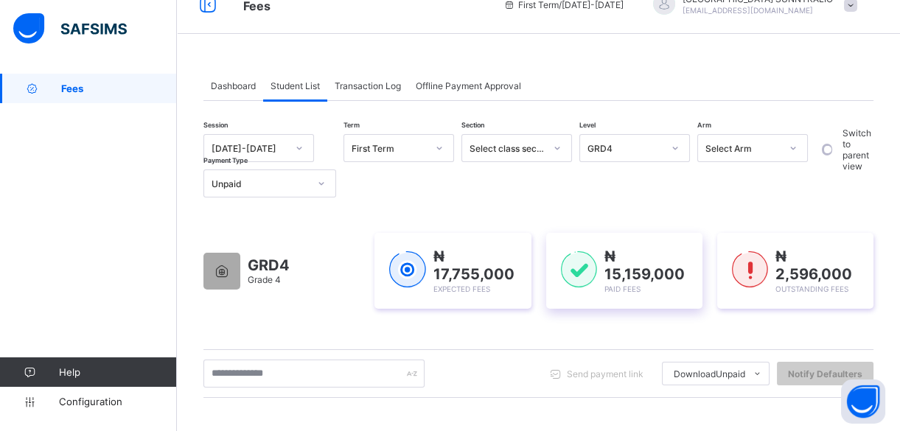
scroll to position [0, 0]
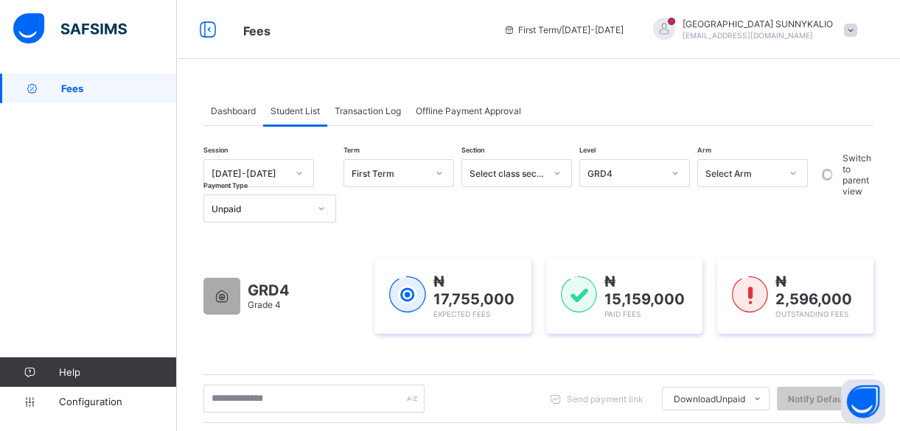
click at [676, 170] on icon at bounding box center [674, 173] width 9 height 15
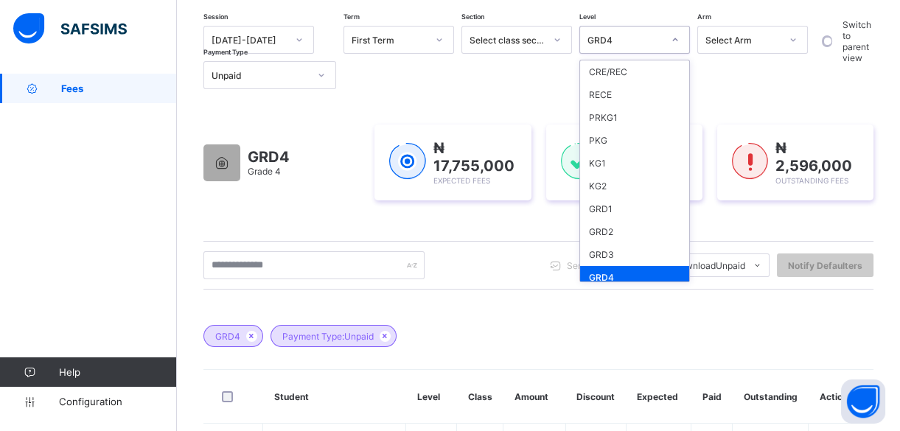
scroll to position [27, 0]
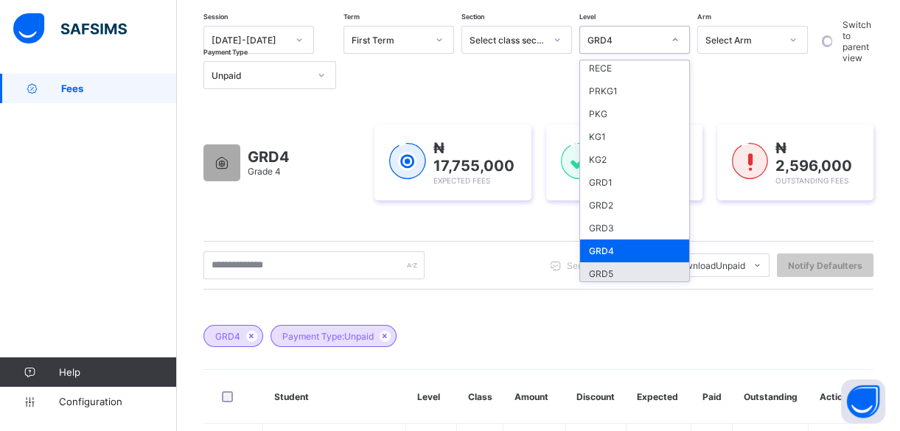
click at [628, 263] on div "GRD5" at bounding box center [634, 273] width 109 height 23
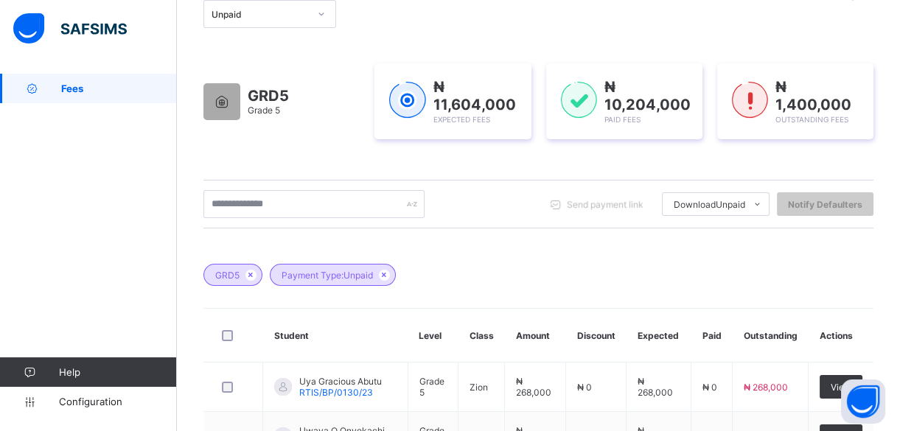
scroll to position [194, 0]
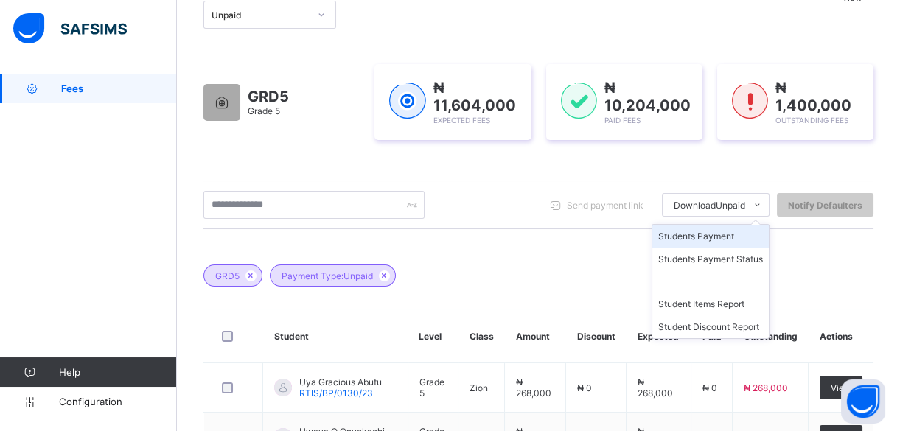
click at [712, 231] on li "Students Payment" at bounding box center [710, 236] width 116 height 23
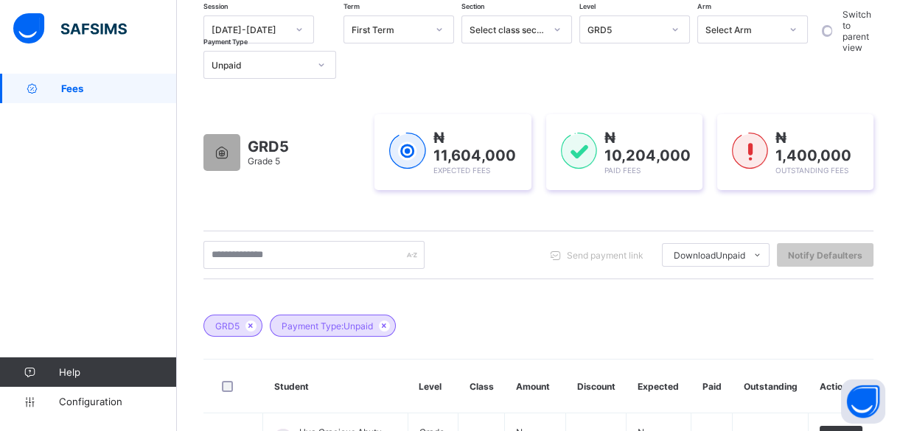
scroll to position [0, 0]
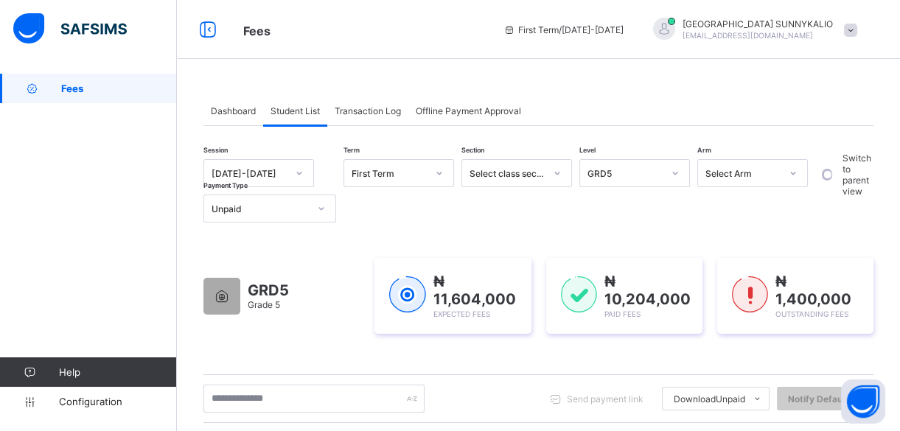
click at [670, 174] on icon at bounding box center [674, 173] width 9 height 15
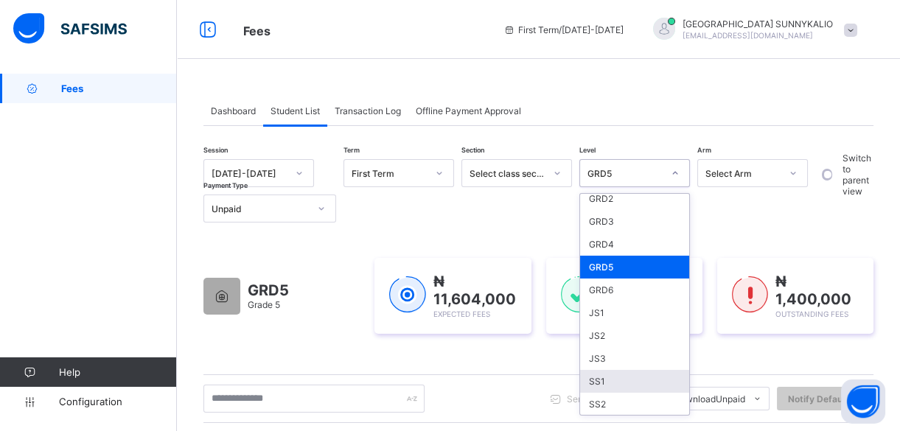
scroll to position [228, 0]
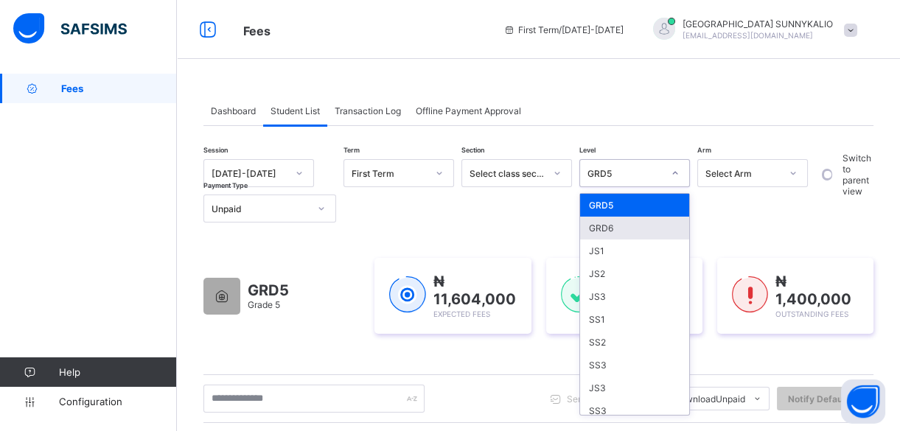
click at [617, 222] on div "GRD6" at bounding box center [634, 228] width 109 height 23
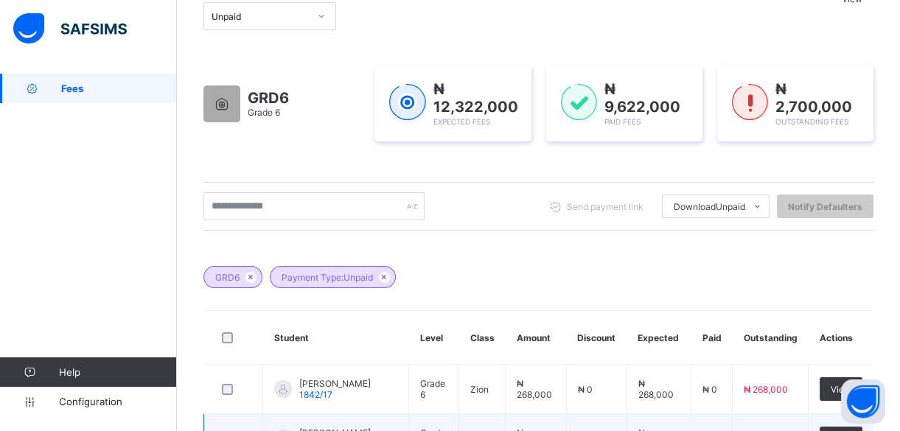
scroll to position [177, 0]
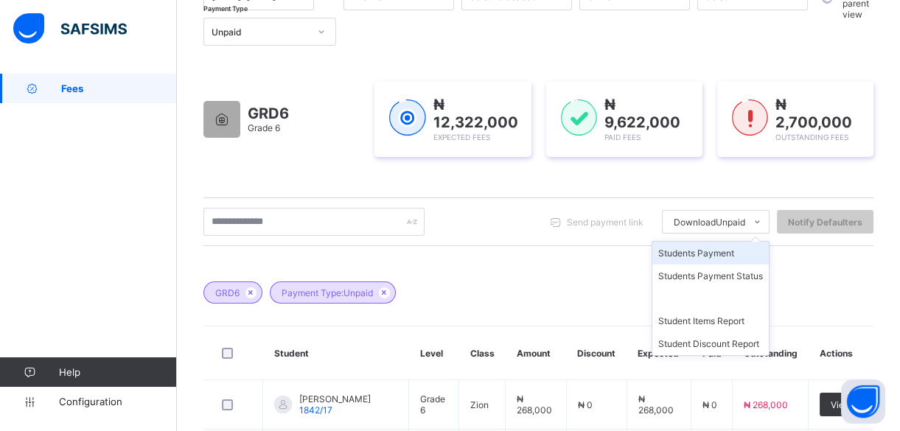
click at [732, 252] on li "Students Payment" at bounding box center [710, 253] width 116 height 23
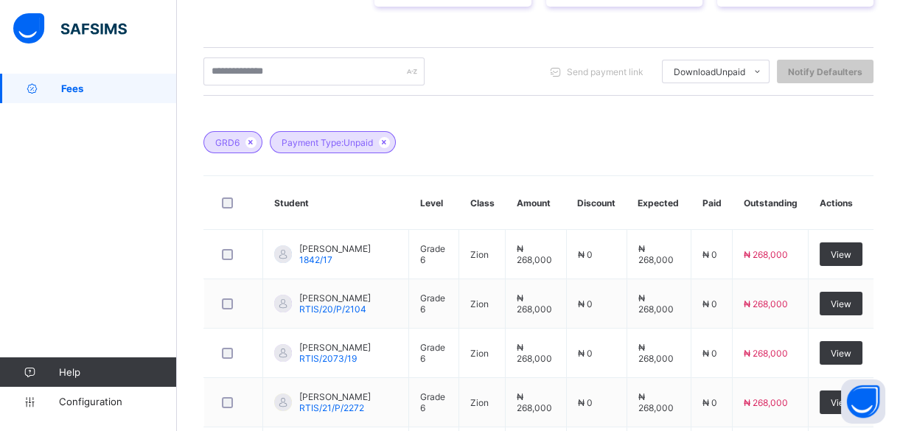
scroll to position [334, 0]
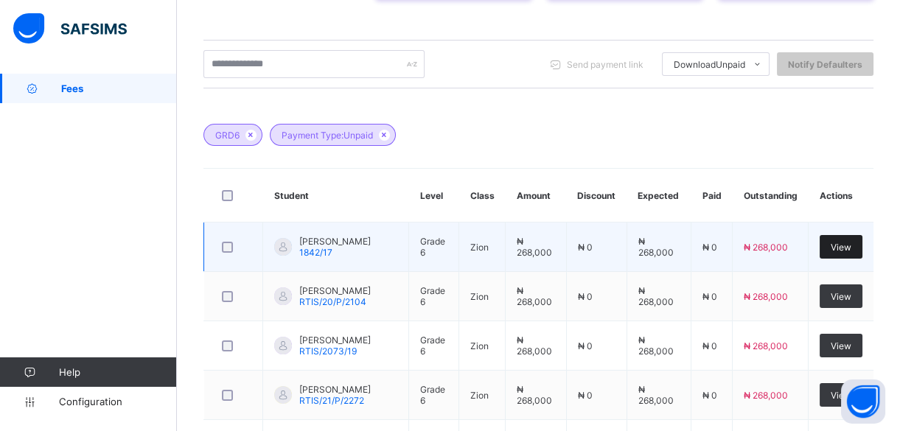
click at [847, 248] on span "View" at bounding box center [840, 247] width 21 height 11
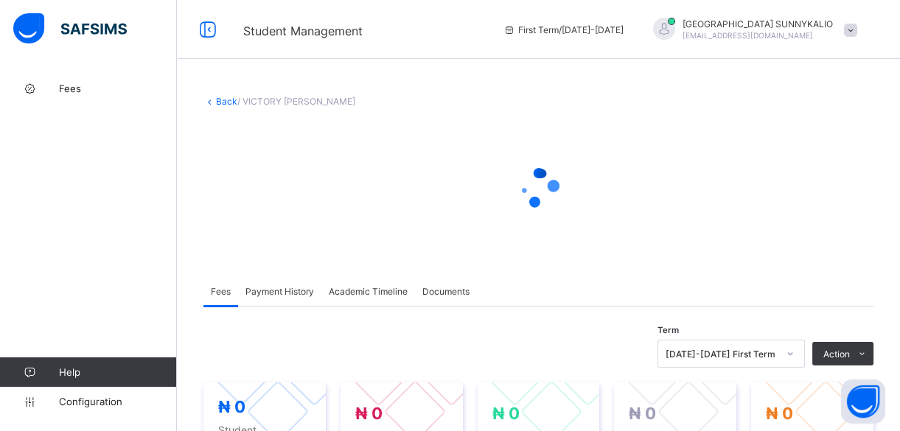
click at [229, 100] on link "Back" at bounding box center [226, 101] width 21 height 11
